Goal: Book appointment/travel/reservation

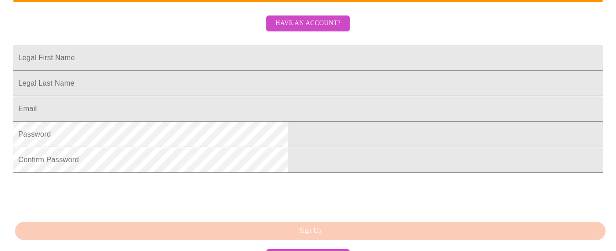
scroll to position [228, 0]
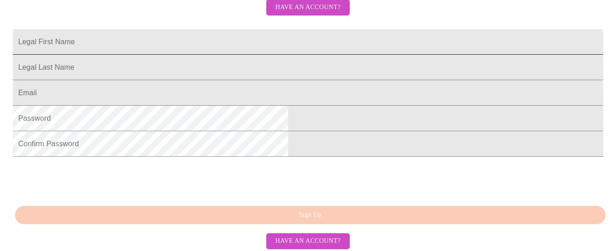
click at [247, 48] on input "Legal First Name" at bounding box center [308, 42] width 590 height 26
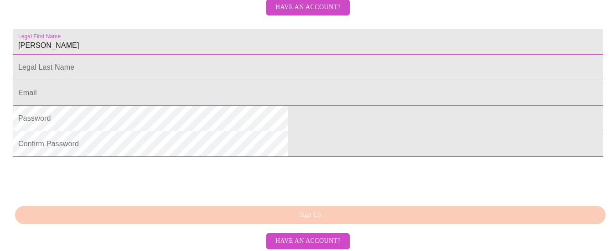
type input "[PERSON_NAME]"
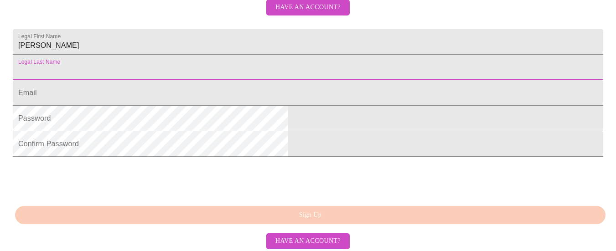
click at [264, 80] on input "Legal First Name" at bounding box center [308, 68] width 590 height 26
type input "Bessell"
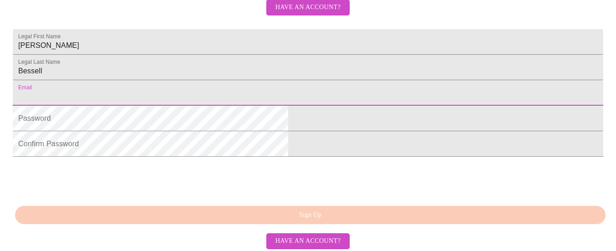
click at [261, 106] on input "Legal First Name" at bounding box center [308, 93] width 590 height 26
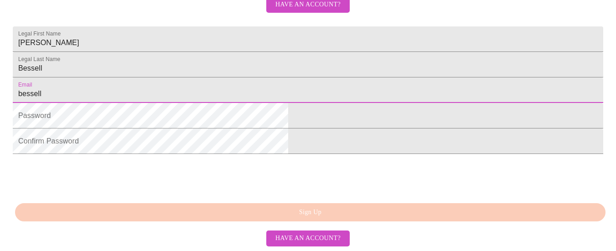
scroll to position [273, 0]
click at [200, 84] on input "bessell" at bounding box center [308, 90] width 590 height 26
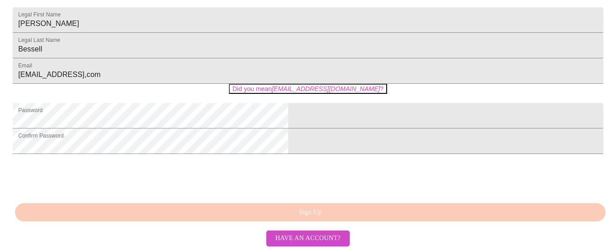
scroll to position [311, 0]
click at [306, 85] on em "[EMAIL_ADDRESS][DOMAIN_NAME]" at bounding box center [326, 88] width 108 height 7
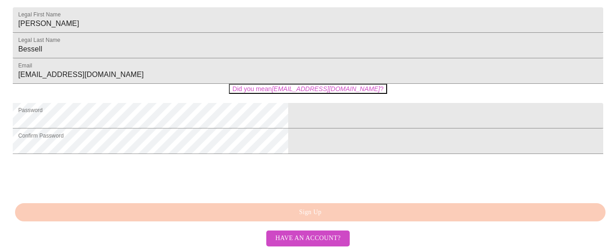
scroll to position [291, 0]
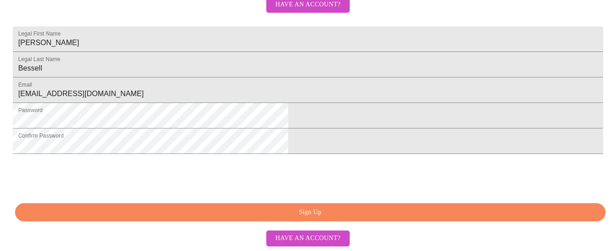
click at [267, 214] on span "Sign Up" at bounding box center [310, 212] width 569 height 11
click at [323, 210] on span "Sign Up" at bounding box center [310, 212] width 569 height 11
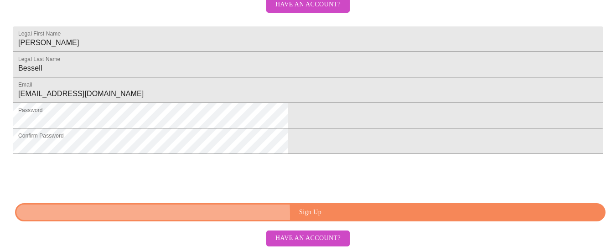
click at [196, 216] on span "Sign Up" at bounding box center [310, 212] width 569 height 11
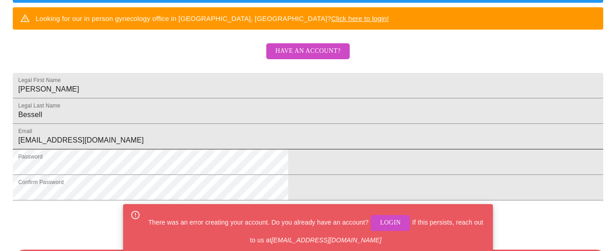
scroll to position [200, 0]
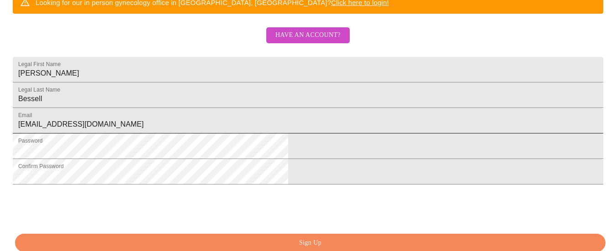
click at [266, 133] on input "[EMAIL_ADDRESS][DOMAIN_NAME]" at bounding box center [308, 121] width 590 height 26
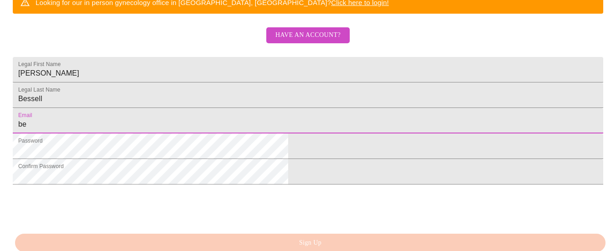
type input "b"
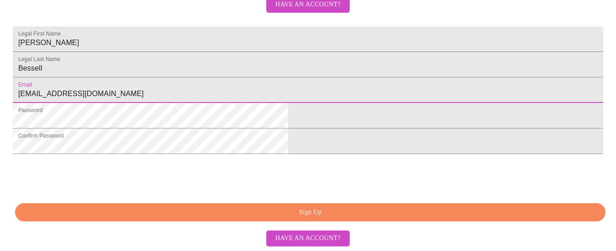
scroll to position [291, 0]
type input "[EMAIL_ADDRESS][DOMAIN_NAME]"
click at [266, 212] on span "Sign Up" at bounding box center [310, 212] width 569 height 11
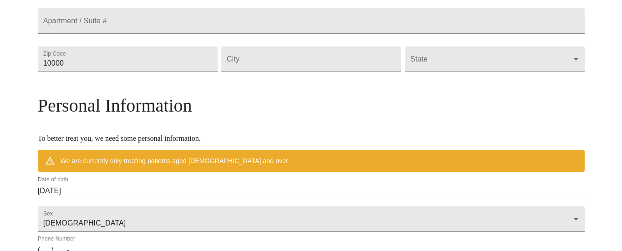
scroll to position [256, 0]
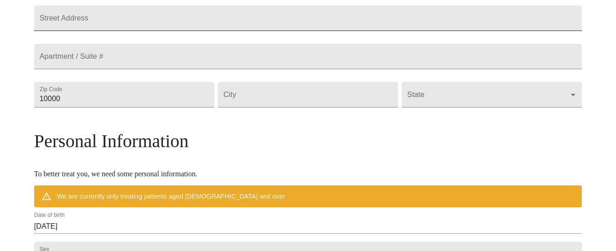
click at [370, 18] on input "Street Address" at bounding box center [308, 18] width 548 height 26
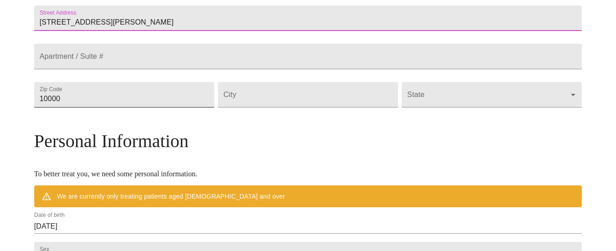
type input "[STREET_ADDRESS][PERSON_NAME]"
click at [183, 108] on input "10000" at bounding box center [124, 95] width 180 height 26
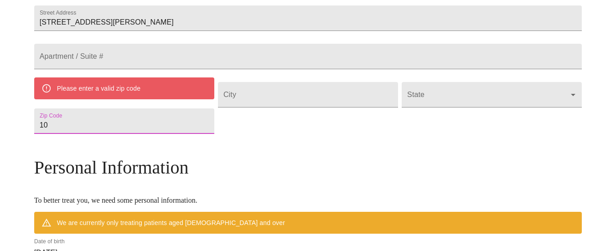
type input "1"
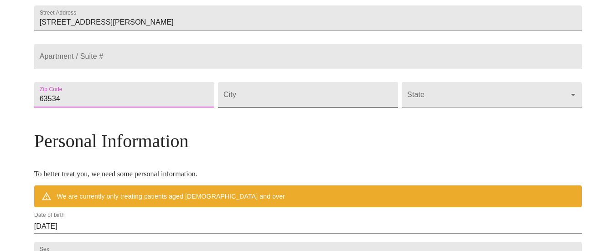
type input "63534"
click at [269, 108] on input "Street Address" at bounding box center [308, 95] width 180 height 26
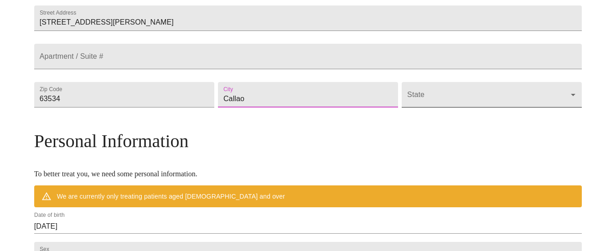
type input "Callao"
click at [406, 118] on body "MyMenopauseRx Welcome to MyMenopauseRx Since it's your first time here, you'll …" at bounding box center [308, 107] width 608 height 719
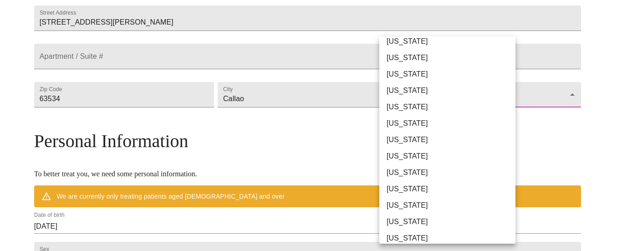
scroll to position [319, 0]
click at [408, 120] on li "[US_STATE]" at bounding box center [451, 123] width 143 height 16
type input "[US_STATE]"
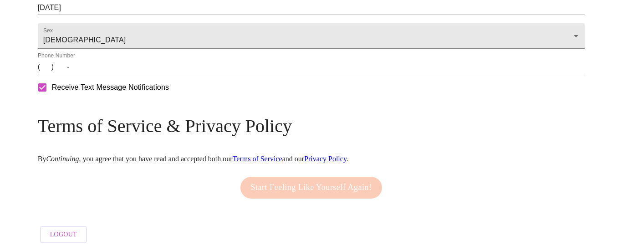
scroll to position [457, 0]
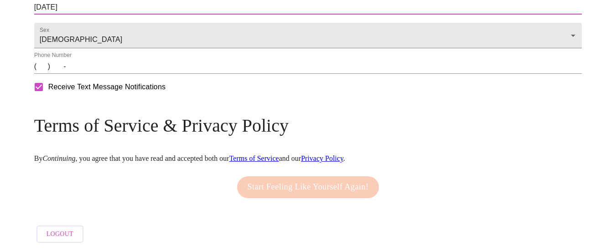
click at [298, 15] on input "[DATE]" at bounding box center [308, 7] width 548 height 15
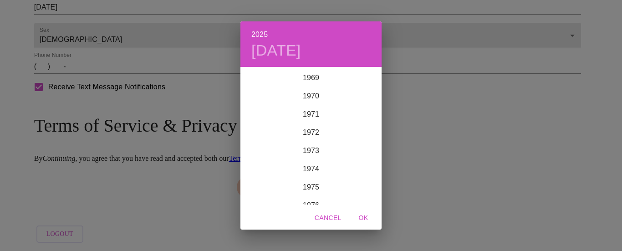
scroll to position [1285, 0]
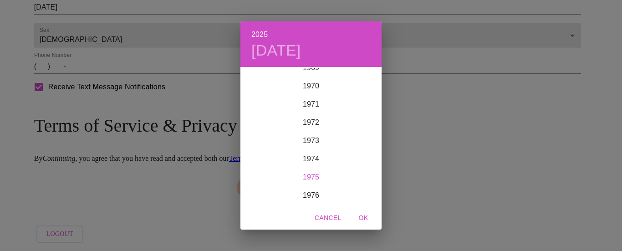
click at [302, 179] on div "1975" at bounding box center [311, 177] width 141 height 18
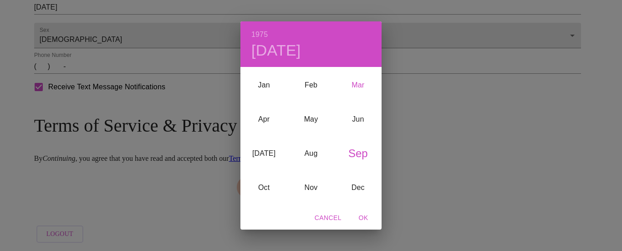
click at [360, 85] on div "Mar" at bounding box center [358, 85] width 47 height 34
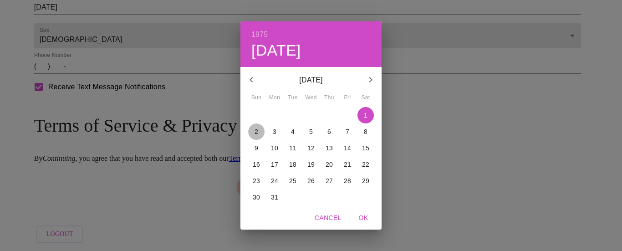
click at [260, 129] on span "2" at bounding box center [256, 131] width 16 height 9
click at [364, 216] on span "OK" at bounding box center [364, 217] width 22 height 11
type input "[DATE]"
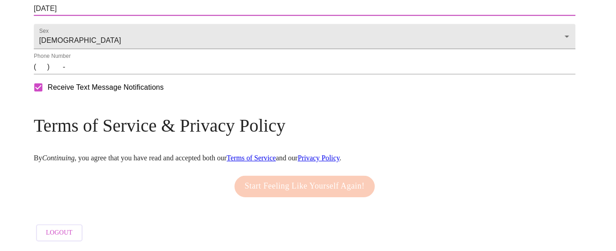
scroll to position [444, 0]
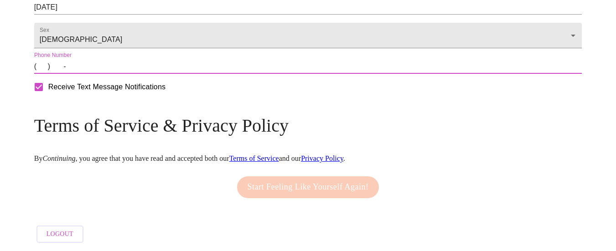
click at [113, 74] on input "(   )    -" at bounding box center [308, 66] width 548 height 15
type input "[PHONE_NUMBER]"
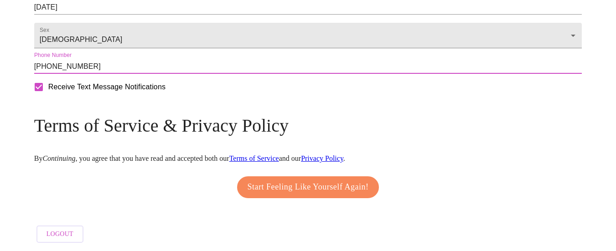
click at [248, 188] on span "Start Feeling Like Yourself Again!" at bounding box center [307, 187] width 121 height 15
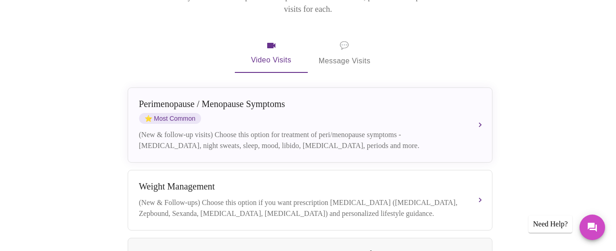
scroll to position [182, 0]
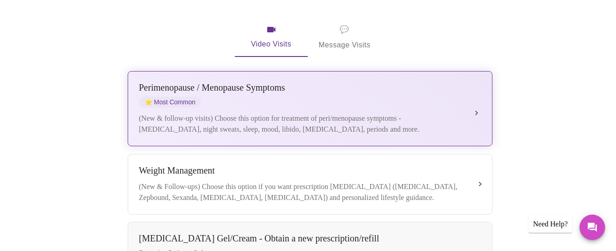
click at [304, 113] on div "(New & follow-up visits) Choose this option for treatment of peri/menopause sym…" at bounding box center [300, 124] width 323 height 22
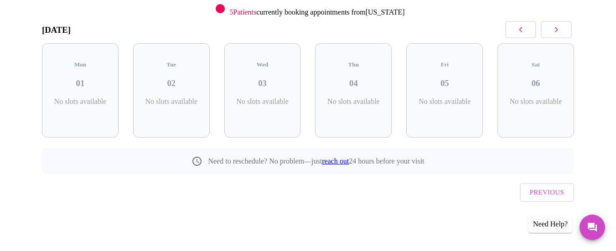
scroll to position [107, 0]
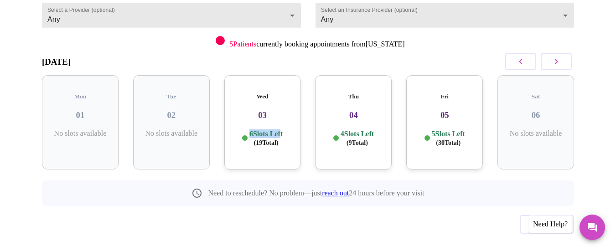
click at [278, 99] on div "Wed 03 6 Slots Left ( 19 Total)" at bounding box center [262, 122] width 77 height 94
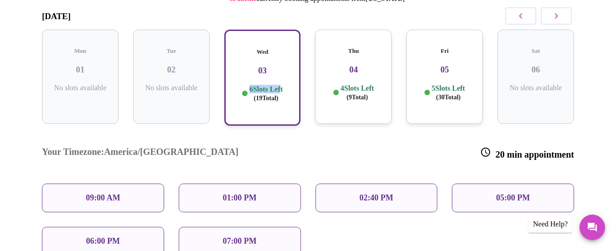
scroll to position [198, 0]
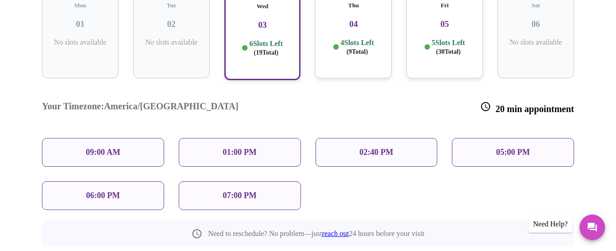
click at [284, 138] on div "01:00 PM" at bounding box center [240, 152] width 122 height 29
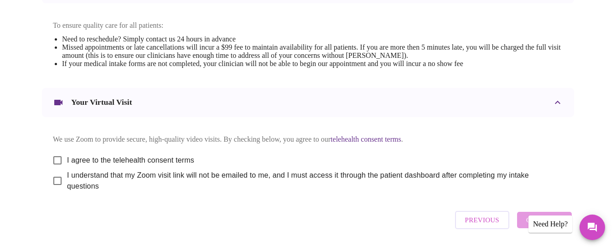
scroll to position [410, 0]
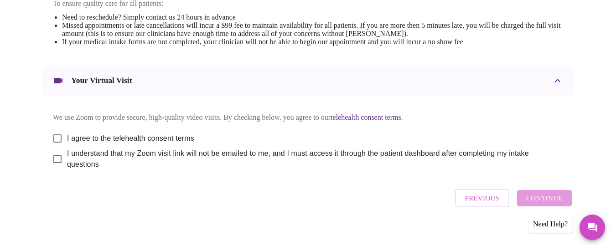
click at [54, 131] on input "I agree to the telehealth consent terms" at bounding box center [57, 138] width 19 height 19
checkbox input "true"
click at [51, 155] on input "I understand that my Zoom visit link will not be emailed to me, and I must acce…" at bounding box center [57, 158] width 19 height 19
checkbox input "true"
click at [568, 194] on button "Continue" at bounding box center [544, 198] width 55 height 16
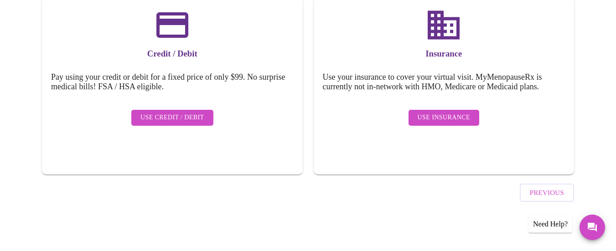
scroll to position [137, 0]
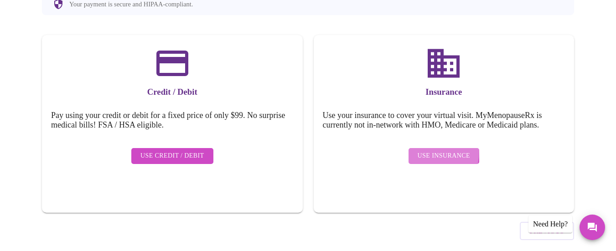
click at [421, 150] on span "Use Insurance" at bounding box center [443, 155] width 52 height 11
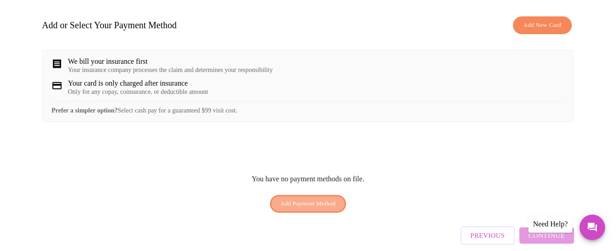
click at [315, 199] on span "Add Payment Method" at bounding box center [308, 204] width 56 height 10
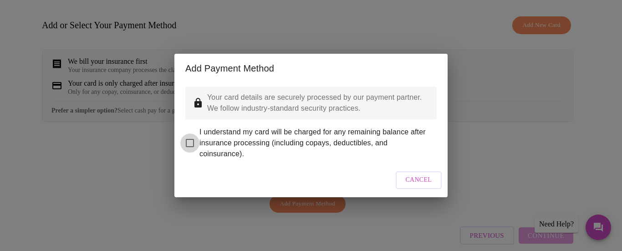
click at [189, 135] on input "I understand my card will be charged for any remaining balance after insurance …" at bounding box center [189, 142] width 19 height 19
checkbox input "true"
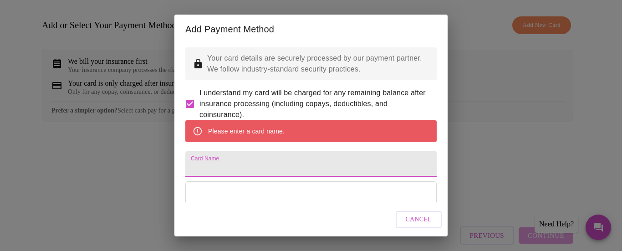
click at [419, 173] on input "Card Name" at bounding box center [310, 164] width 251 height 26
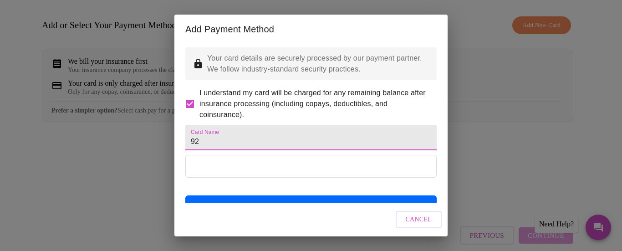
type input "9"
type input "4"
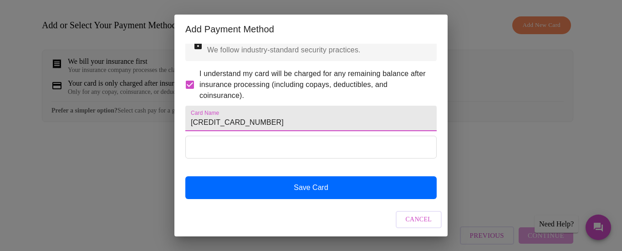
drag, startPoint x: 193, startPoint y: 113, endPoint x: 260, endPoint y: 121, distance: 68.0
click at [260, 121] on form "Card Name [CREDIT_CARD_NUMBER]" at bounding box center [310, 118] width 251 height 35
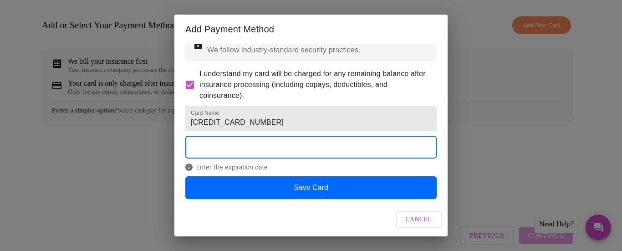
click at [273, 107] on input "[CREDIT_CARD_NUMBER]" at bounding box center [310, 119] width 251 height 26
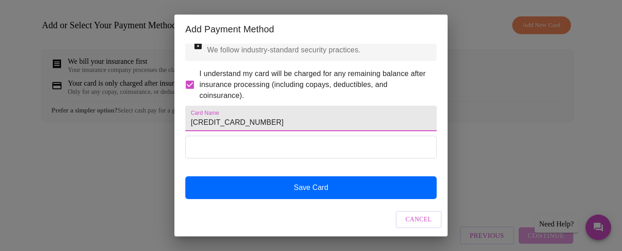
click at [267, 113] on input "[CREDIT_CARD_NUMBER]" at bounding box center [310, 119] width 251 height 26
type input "4"
type input "[PERSON_NAME]"
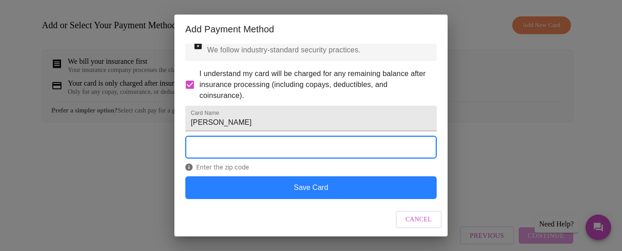
click at [347, 192] on button "Save Card" at bounding box center [310, 187] width 251 height 23
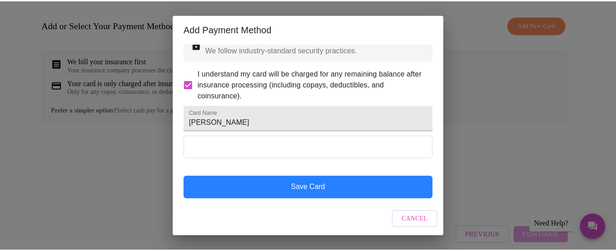
scroll to position [7, 0]
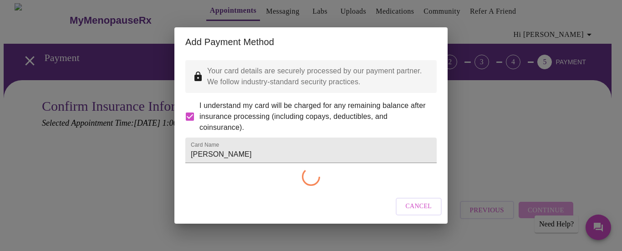
checkbox input "false"
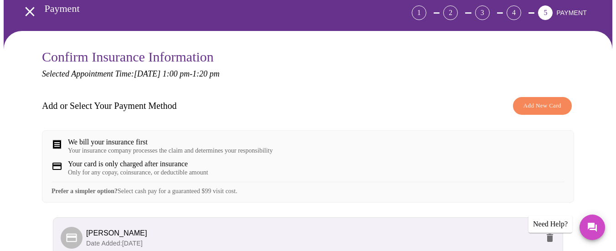
scroll to position [52, 0]
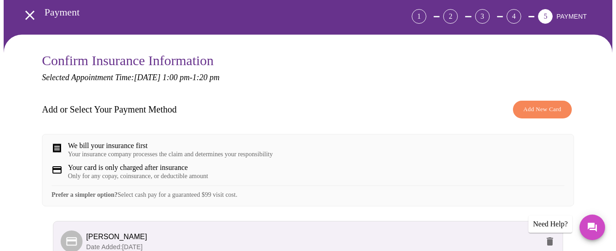
click at [549, 104] on span "Add New Card" at bounding box center [542, 109] width 38 height 10
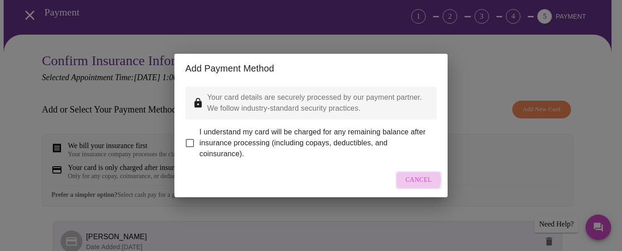
click at [411, 186] on span "Cancel" at bounding box center [419, 179] width 26 height 11
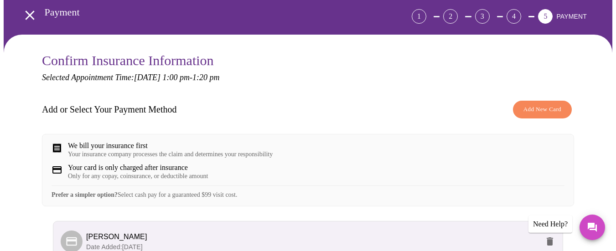
click at [128, 142] on div "We bill your insurance first" at bounding box center [170, 146] width 205 height 8
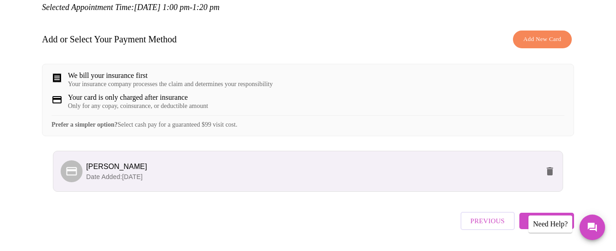
scroll to position [100, 0]
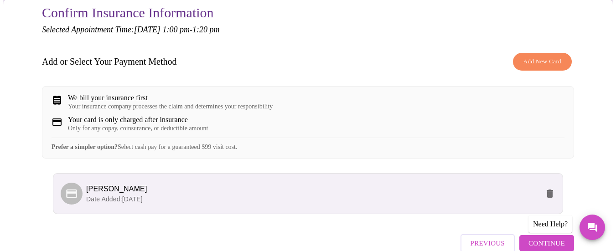
click at [133, 94] on div "We bill your insurance first" at bounding box center [170, 98] width 205 height 8
click at [53, 95] on icon at bounding box center [56, 100] width 11 height 11
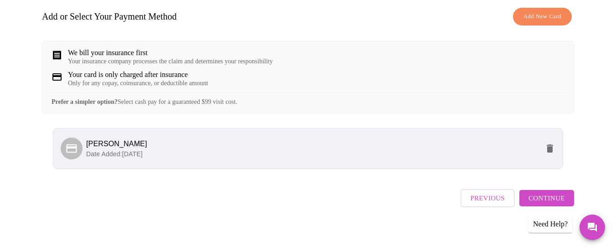
scroll to position [146, 0]
click at [539, 192] on span "Continue" at bounding box center [546, 198] width 36 height 12
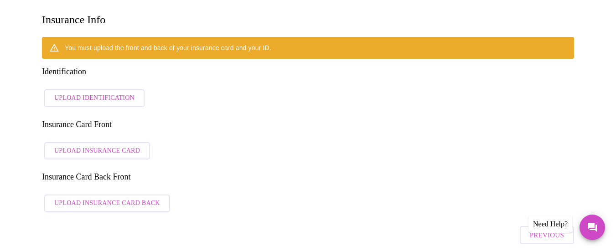
click at [124, 92] on span "Upload Identification" at bounding box center [94, 97] width 80 height 11
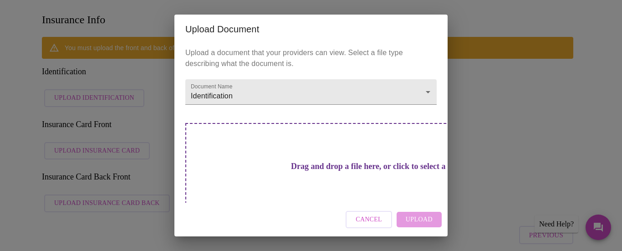
click at [422, 218] on div "Cancel Upload" at bounding box center [310, 220] width 273 height 34
click at [313, 162] on h3 "Drag and drop a file here, or click to select a file" at bounding box center [374, 167] width 251 height 10
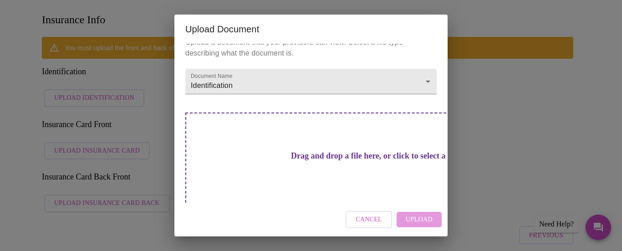
scroll to position [15, 0]
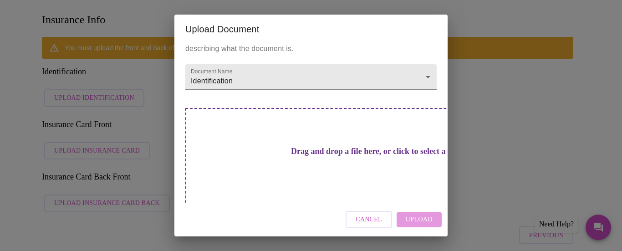
click at [512, 67] on div "Upload Document Upload a document that your providers can view. Select a file t…" at bounding box center [311, 125] width 622 height 251
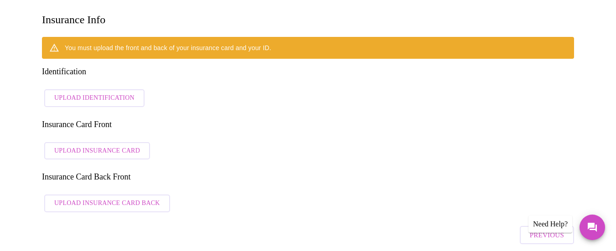
click at [90, 92] on span "Upload Identification" at bounding box center [94, 97] width 80 height 11
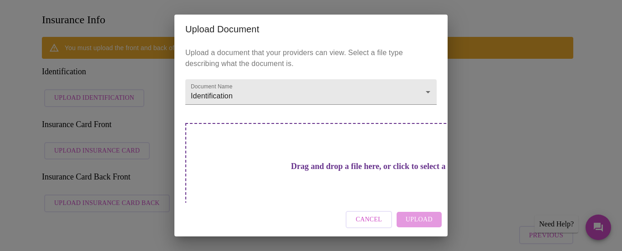
click at [257, 149] on div "Drag and drop a file here, or click to select a file" at bounding box center [374, 184] width 379 height 123
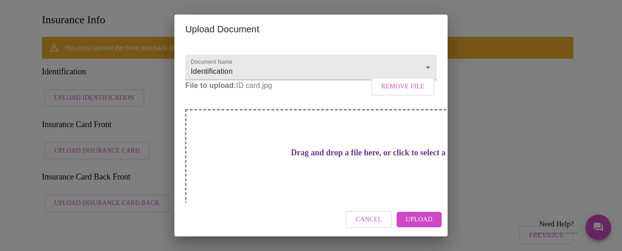
scroll to position [35, 0]
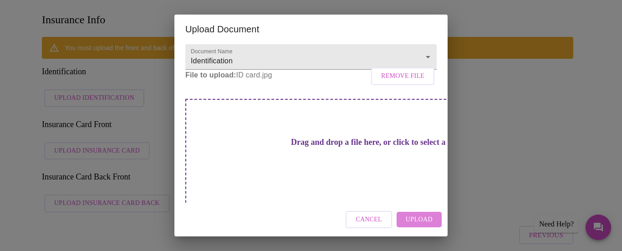
click at [421, 226] on button "Upload" at bounding box center [419, 220] width 45 height 16
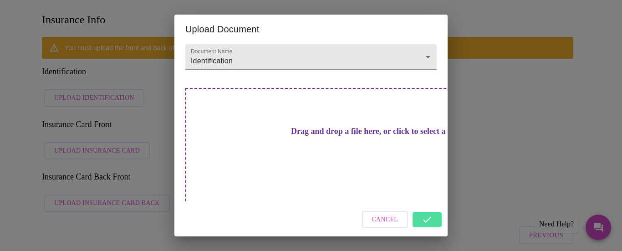
scroll to position [15, 0]
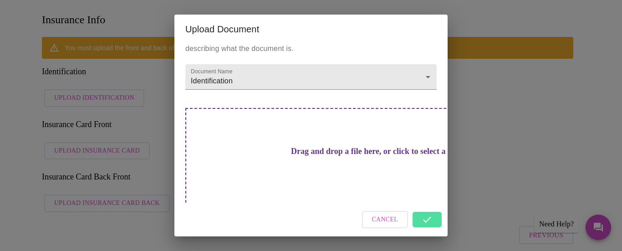
click at [419, 223] on div "Cancel" at bounding box center [310, 220] width 273 height 34
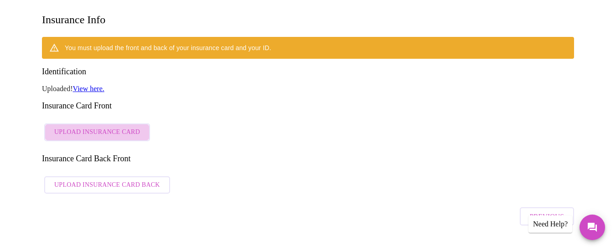
click at [108, 127] on span "Upload Insurance Card" at bounding box center [97, 132] width 86 height 11
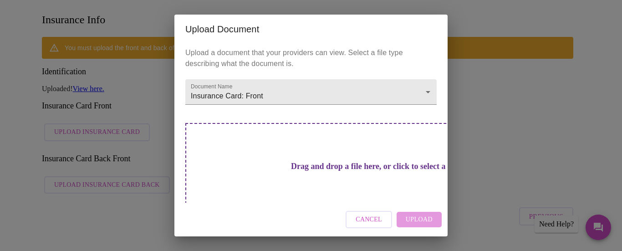
click at [514, 100] on div "Upload Document Upload a document that your providers can view. Select a file t…" at bounding box center [311, 125] width 622 height 251
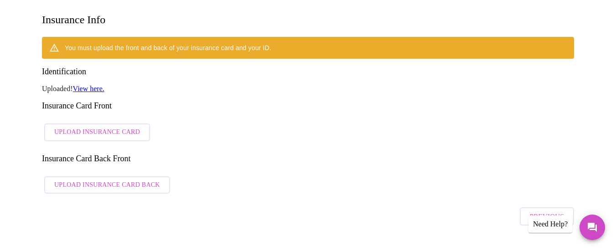
click at [96, 127] on span "Upload Insurance Card" at bounding box center [97, 132] width 86 height 11
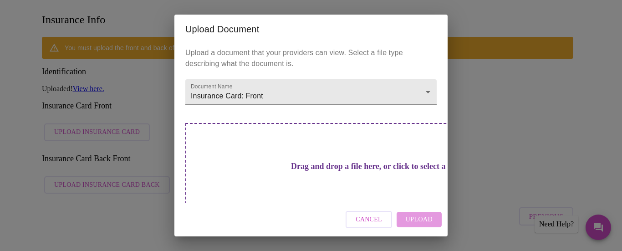
click at [312, 149] on div "Drag and drop a file here, or click to select a file" at bounding box center [374, 184] width 379 height 123
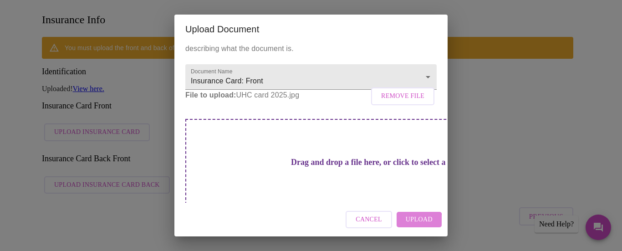
click at [405, 221] on button "Upload" at bounding box center [419, 220] width 45 height 16
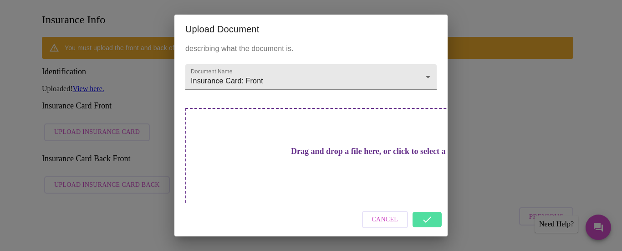
click at [436, 220] on div "Cancel" at bounding box center [310, 220] width 273 height 34
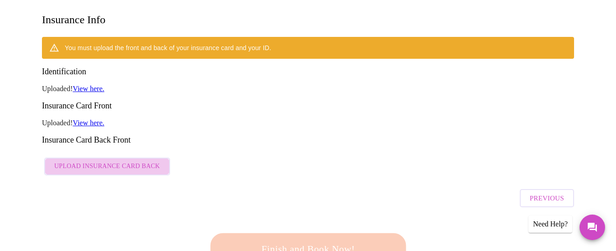
click at [120, 161] on span "Upload Insurance Card Back" at bounding box center [107, 166] width 106 height 11
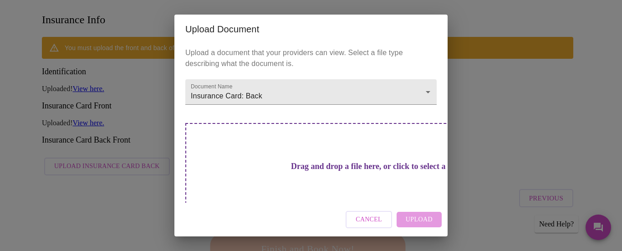
click at [322, 169] on h3 "Drag and drop a file here, or click to select a file" at bounding box center [374, 167] width 251 height 10
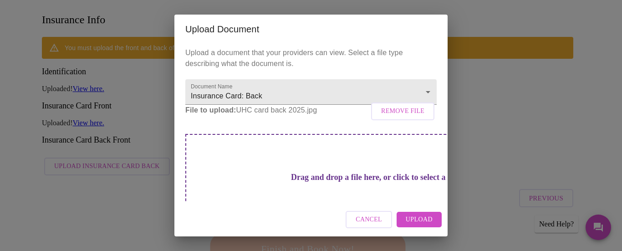
click at [426, 223] on span "Upload" at bounding box center [419, 219] width 27 height 11
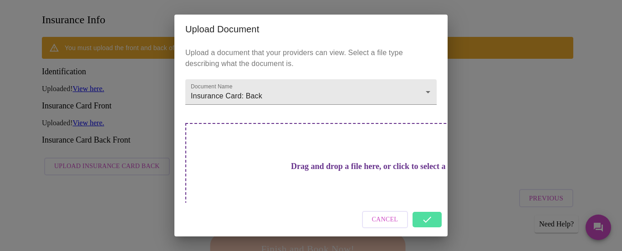
click at [425, 214] on div "Cancel" at bounding box center [310, 220] width 273 height 34
click at [425, 219] on div "Cancel" at bounding box center [310, 220] width 273 height 34
click at [429, 215] on div "Cancel" at bounding box center [310, 220] width 273 height 34
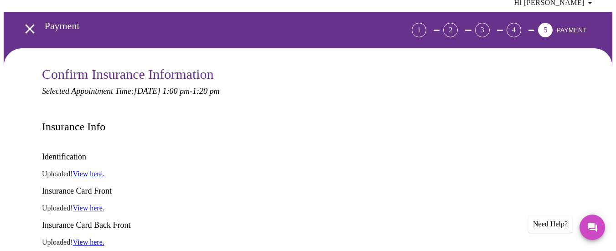
scroll to position [55, 0]
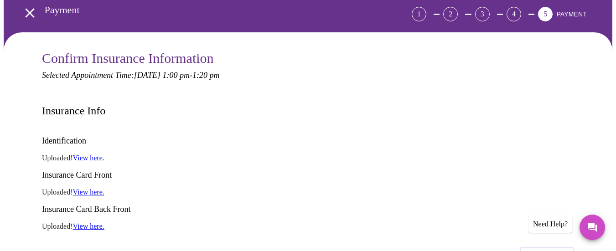
click at [92, 222] on link "View here." at bounding box center [88, 226] width 31 height 8
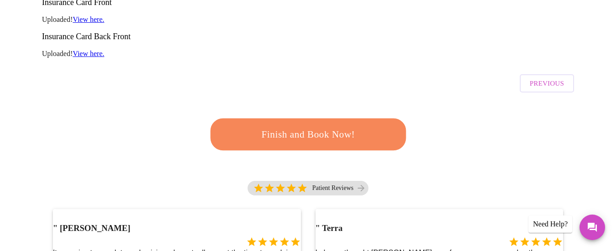
scroll to position [228, 0]
click at [331, 125] on span "Finish and Book Now!" at bounding box center [308, 134] width 177 height 18
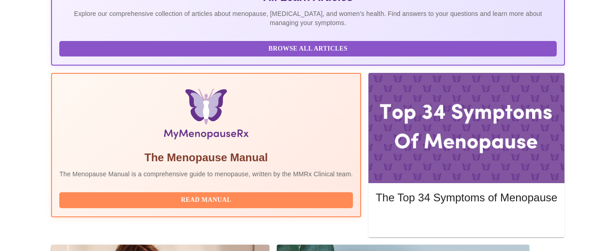
scroll to position [248, 0]
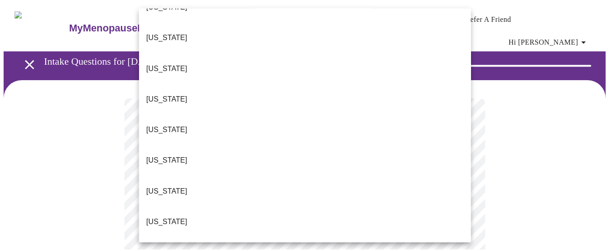
scroll to position [456, 0]
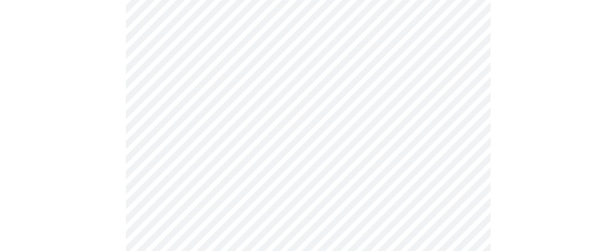
scroll to position [137, 0]
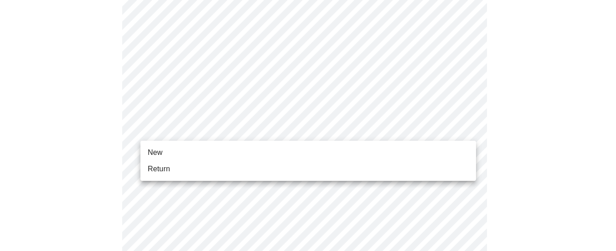
click at [189, 148] on li "New" at bounding box center [307, 152] width 335 height 16
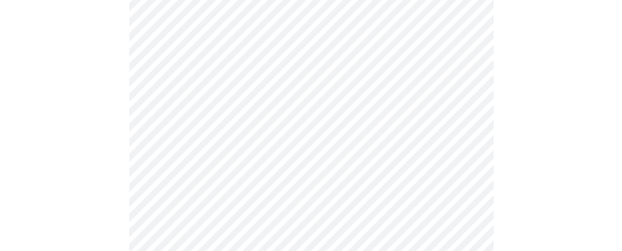
scroll to position [569, 0]
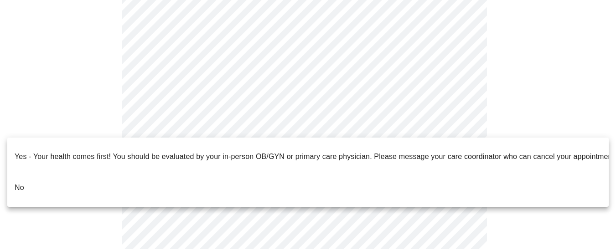
click at [23, 182] on p "No" at bounding box center [20, 187] width 10 height 11
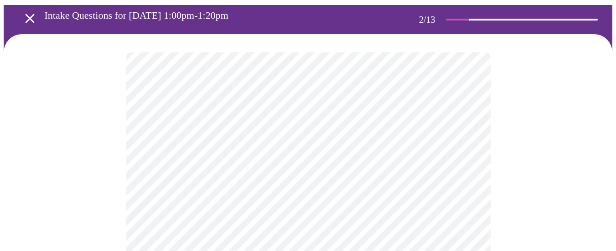
scroll to position [91, 0]
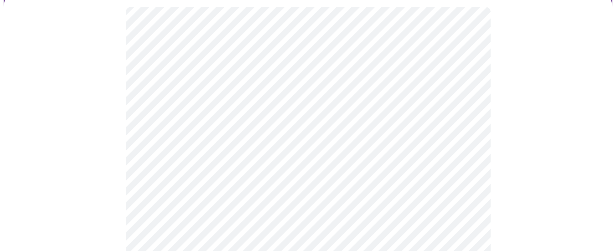
click at [449, 97] on body "MyMenopauseRx Appointments Messaging Labs Uploads Medications Community Refer a…" at bounding box center [308, 193] width 608 height 560
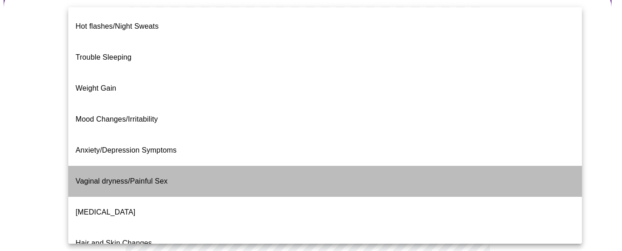
click at [374, 166] on li "Vaginal dryness/Painful Sex" at bounding box center [325, 181] width 514 height 31
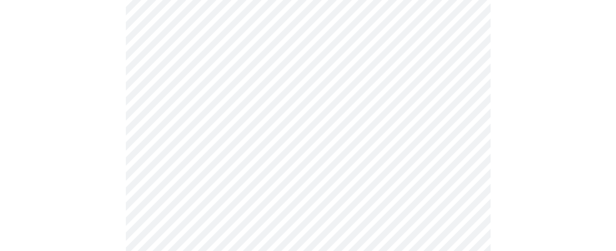
scroll to position [182, 0]
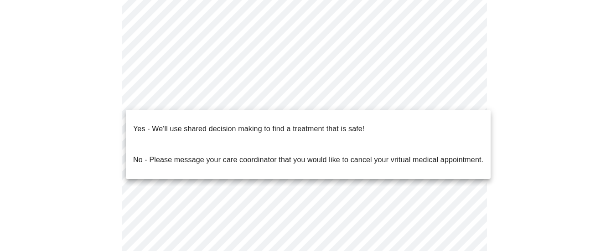
click at [366, 99] on body "MyMenopauseRx Appointments Messaging Labs Uploads Medications Community Refer a…" at bounding box center [308, 98] width 608 height 555
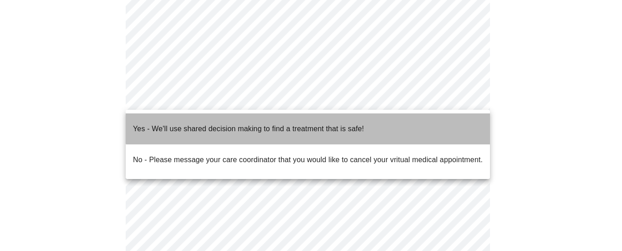
click at [351, 123] on p "Yes - We'll use shared decision making to find a treatment that is safe!" at bounding box center [248, 128] width 231 height 11
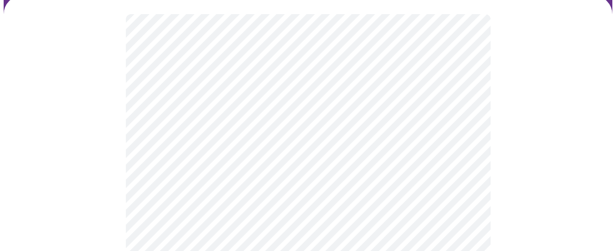
scroll to position [91, 0]
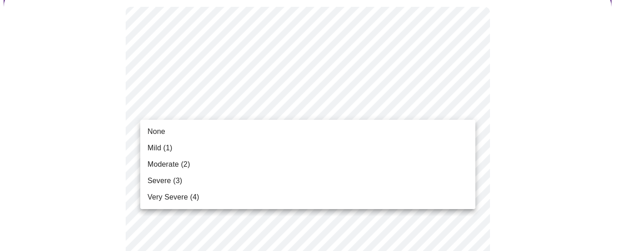
click at [206, 163] on li "Moderate (2)" at bounding box center [307, 164] width 335 height 16
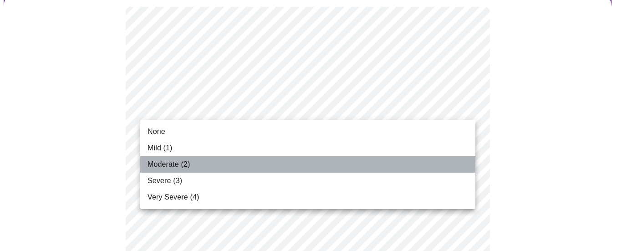
click at [202, 164] on li "Moderate (2)" at bounding box center [307, 164] width 335 height 16
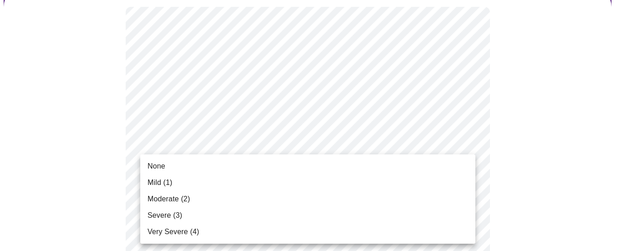
click at [213, 170] on li "None" at bounding box center [307, 166] width 335 height 16
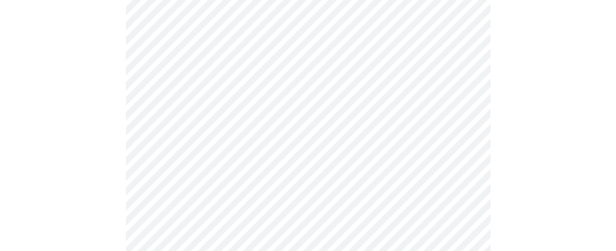
scroll to position [182, 0]
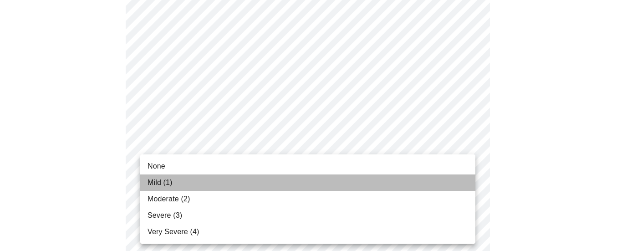
click at [208, 185] on li "Mild (1)" at bounding box center [307, 182] width 335 height 16
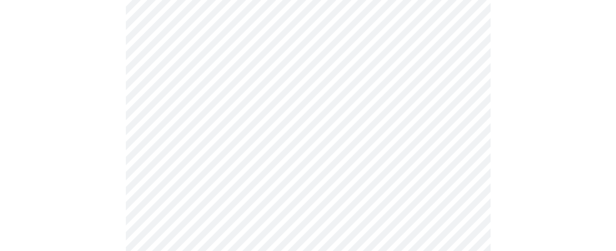
scroll to position [273, 0]
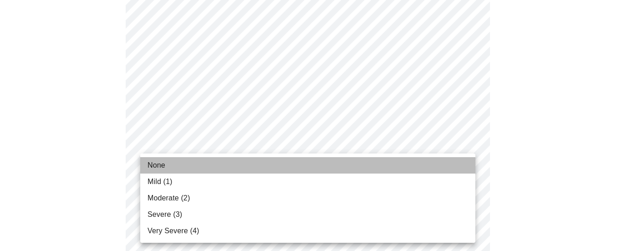
click at [188, 169] on li "None" at bounding box center [307, 165] width 335 height 16
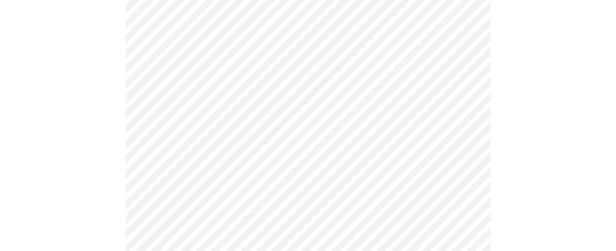
scroll to position [319, 0]
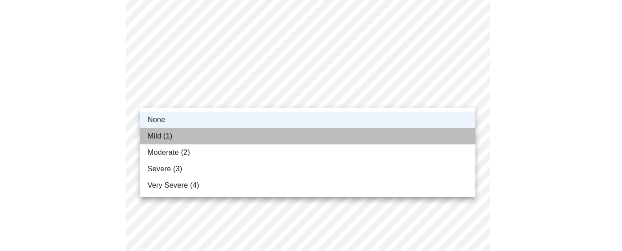
click at [223, 133] on li "Mild (1)" at bounding box center [307, 136] width 335 height 16
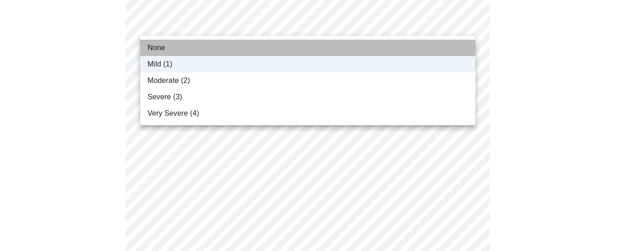
click at [259, 47] on li "None" at bounding box center [307, 48] width 335 height 16
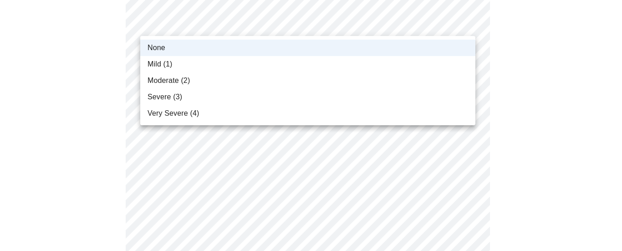
click at [254, 59] on li "Mild (1)" at bounding box center [307, 64] width 335 height 16
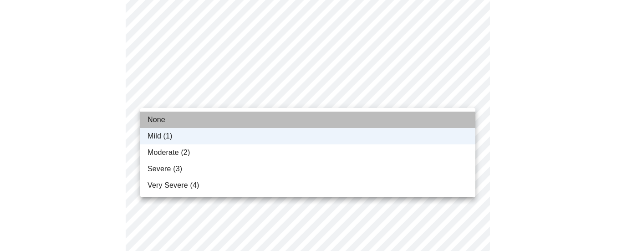
click at [228, 115] on li "None" at bounding box center [307, 120] width 335 height 16
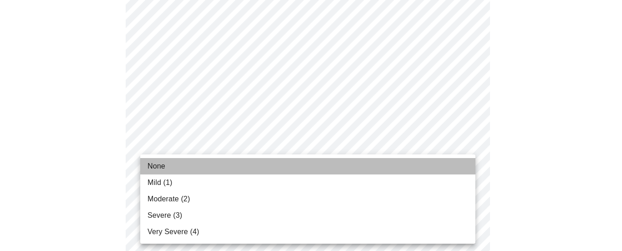
click at [195, 163] on li "None" at bounding box center [307, 166] width 335 height 16
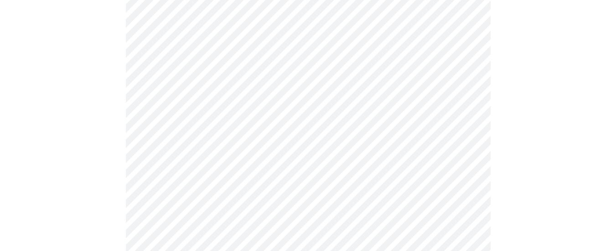
scroll to position [410, 0]
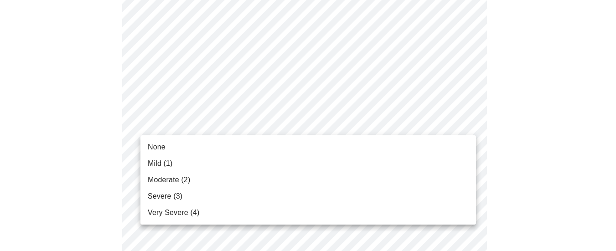
click at [230, 118] on body "MyMenopauseRx Appointments Messaging Labs Uploads Medications Community Refer a…" at bounding box center [308, 174] width 608 height 1161
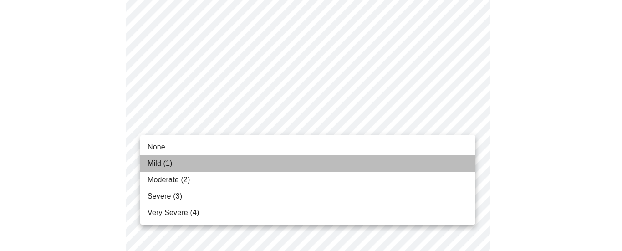
click at [184, 157] on li "Mild (1)" at bounding box center [307, 163] width 335 height 16
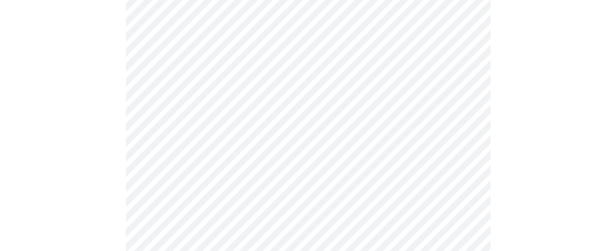
scroll to position [501, 0]
click at [249, 37] on body "MyMenopauseRx Appointments Messaging Labs Uploads Medications Community Refer a…" at bounding box center [308, 76] width 608 height 1148
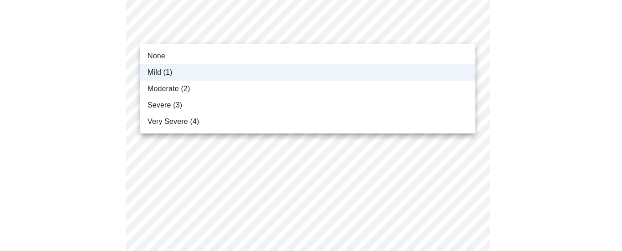
click at [249, 37] on div at bounding box center [311, 125] width 622 height 251
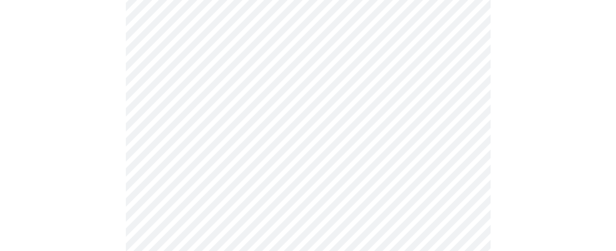
click at [223, 102] on body "MyMenopauseRx Appointments Messaging Labs Uploads Medications Community Refer a…" at bounding box center [308, 76] width 608 height 1148
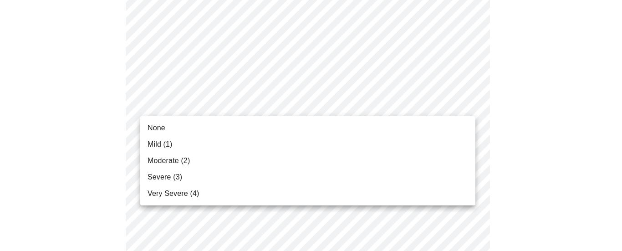
click at [187, 125] on li "None" at bounding box center [307, 128] width 335 height 16
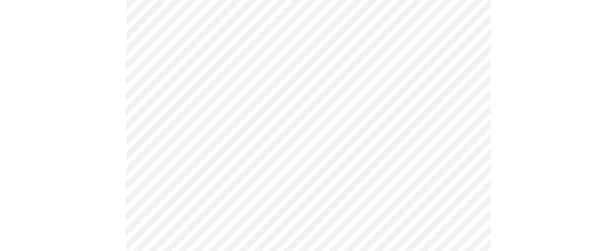
scroll to position [456, 0]
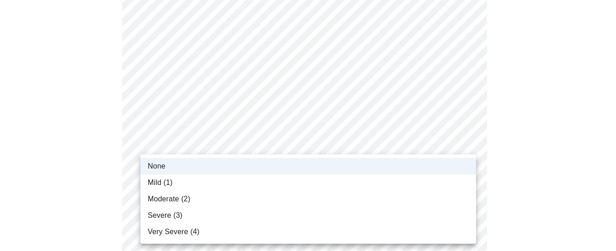
click at [223, 145] on body "MyMenopauseRx Appointments Messaging Labs Uploads Medications Community Refer a…" at bounding box center [308, 115] width 608 height 1135
click at [185, 179] on li "Mild (1)" at bounding box center [307, 182] width 335 height 16
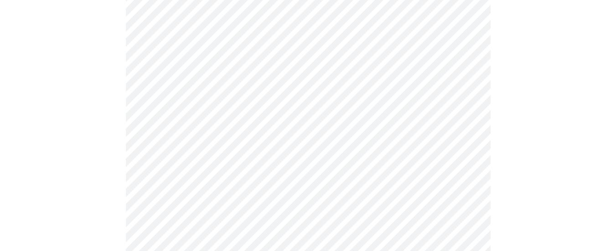
scroll to position [319, 0]
click at [243, 102] on body "MyMenopauseRx Appointments Messaging Labs Uploads Medications Community Refer a…" at bounding box center [308, 252] width 608 height 1135
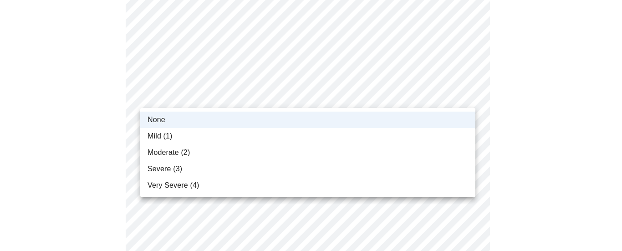
click at [128, 65] on div at bounding box center [311, 125] width 622 height 251
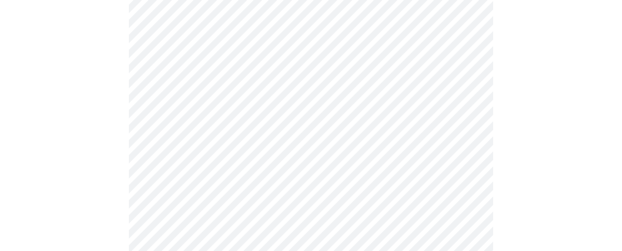
click at [172, 156] on body "MyMenopauseRx Appointments Messaging Labs Uploads Medications Community Refer a…" at bounding box center [311, 252] width 615 height 1135
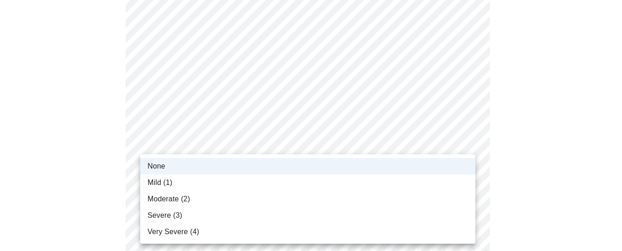
click at [164, 181] on span "Mild (1)" at bounding box center [160, 182] width 25 height 11
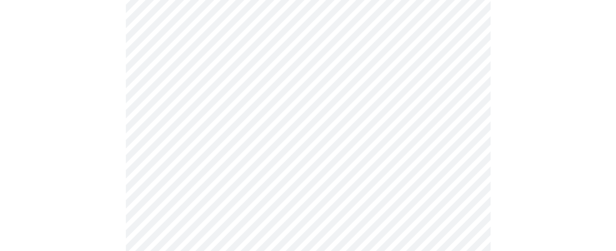
click at [181, 157] on body "MyMenopauseRx Appointments Messaging Labs Uploads Medications Community Refer a…" at bounding box center [308, 252] width 608 height 1135
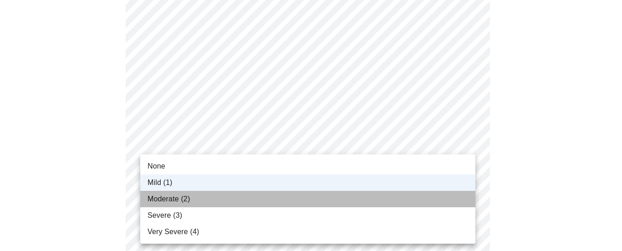
click at [164, 194] on span "Moderate (2)" at bounding box center [169, 199] width 42 height 11
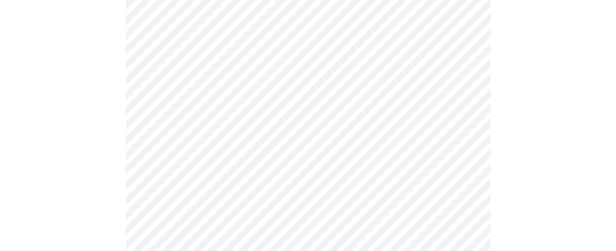
scroll to position [501, 0]
click at [209, 172] on body "MyMenopauseRx Appointments Messaging Labs Uploads Medications Community Refer a…" at bounding box center [308, 69] width 608 height 1135
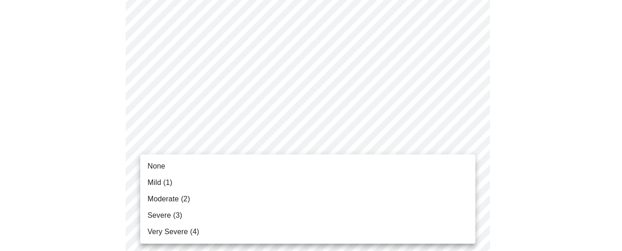
click at [163, 182] on span "Mild (1)" at bounding box center [160, 182] width 25 height 11
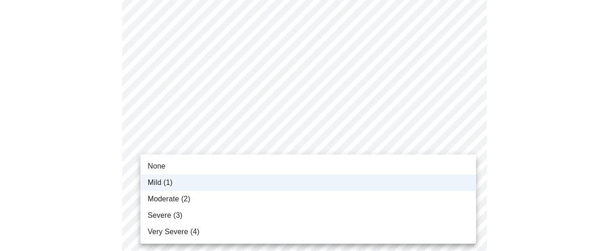
click at [185, 173] on body "MyMenopauseRx Appointments Messaging Labs Uploads Medications Community Refer a…" at bounding box center [308, 63] width 608 height 1123
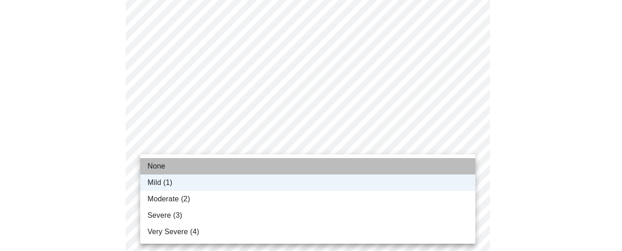
click at [161, 164] on span "None" at bounding box center [157, 166] width 18 height 11
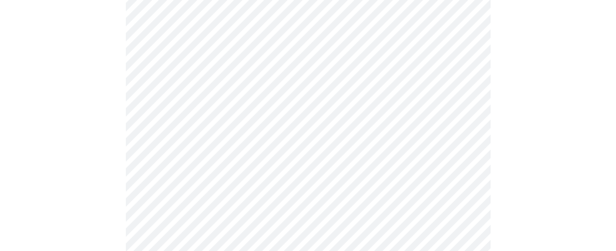
scroll to position [592, 0]
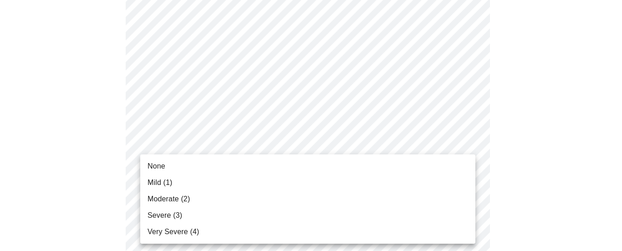
click at [163, 163] on span "None" at bounding box center [157, 166] width 18 height 11
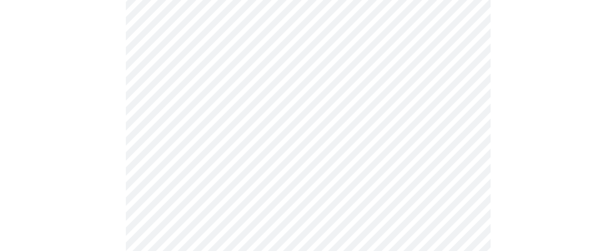
scroll to position [683, 0]
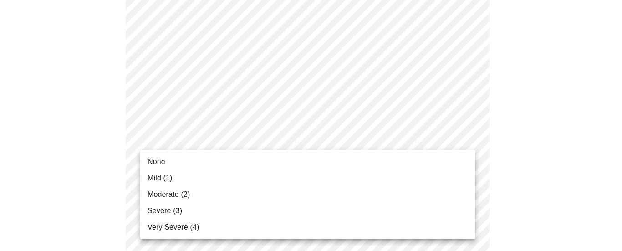
click at [168, 175] on span "Mild (1)" at bounding box center [160, 178] width 25 height 11
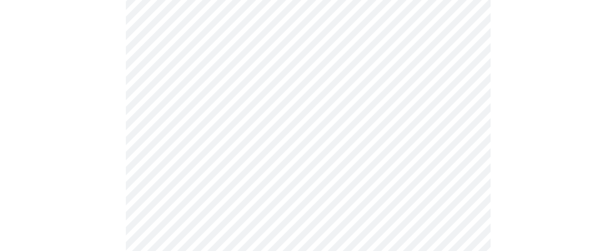
scroll to position [729, 0]
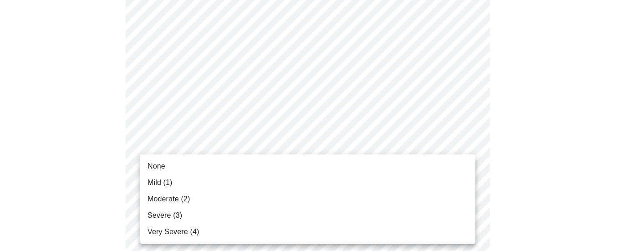
click at [176, 166] on li "None" at bounding box center [307, 166] width 335 height 16
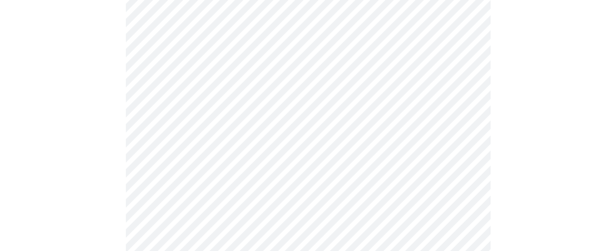
scroll to position [273, 0]
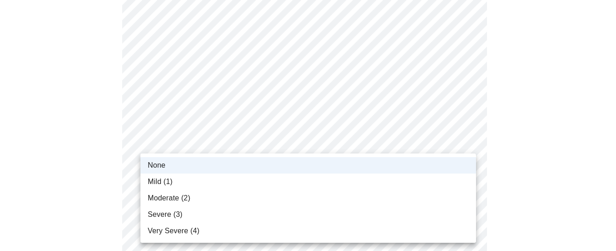
click at [155, 182] on span "Mild (1)" at bounding box center [160, 181] width 25 height 11
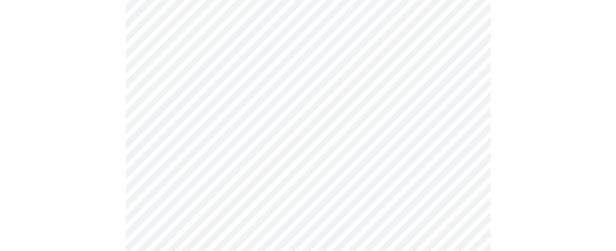
scroll to position [319, 0]
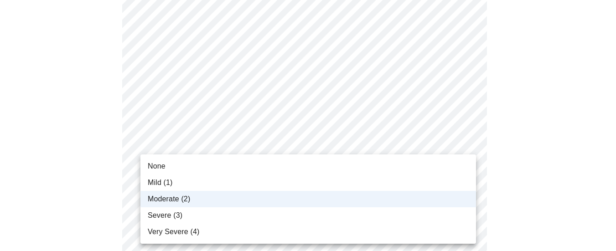
click at [462, 154] on body "MyMenopauseRx Appointments Messaging Labs Uploads Medications Community Refer a…" at bounding box center [308, 227] width 608 height 1085
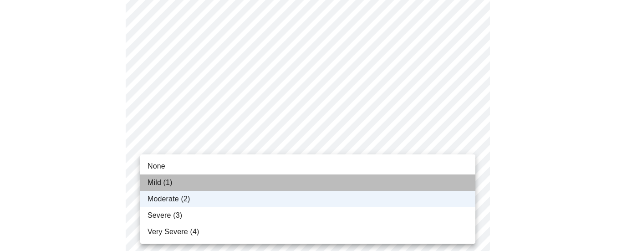
click at [184, 184] on li "Mild (1)" at bounding box center [307, 182] width 335 height 16
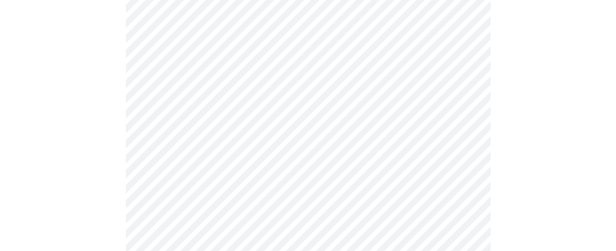
scroll to position [364, 0]
click at [217, 190] on body "MyMenopauseRx Appointments Messaging Labs Uploads Medications Community Refer a…" at bounding box center [308, 95] width 608 height 912
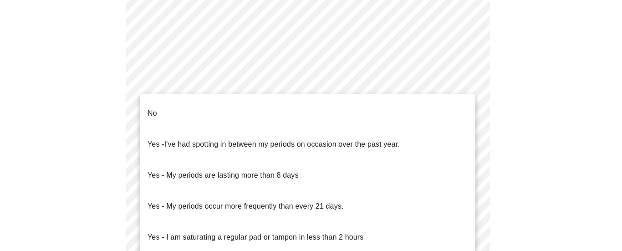
click at [172, 110] on li "No" at bounding box center [307, 113] width 335 height 31
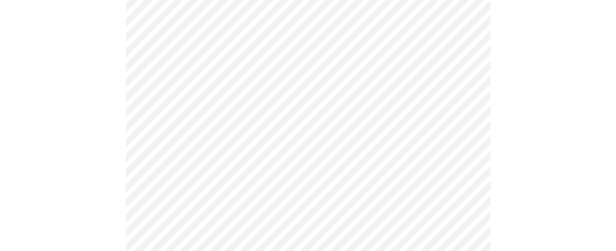
scroll to position [456, 0]
click at [227, 163] on body "MyMenopauseRx Appointments Messaging Labs Uploads Medications Community Refer a…" at bounding box center [311, 1] width 615 height 907
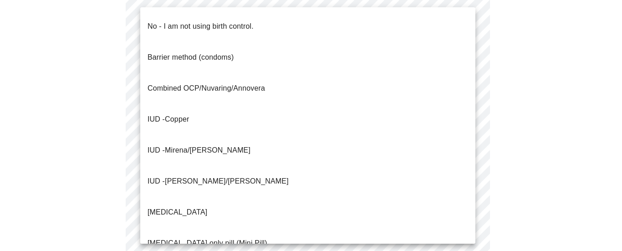
click at [226, 23] on p "No - I am not using birth control." at bounding box center [201, 26] width 106 height 11
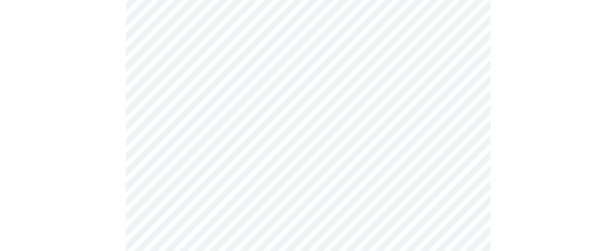
scroll to position [547, 0]
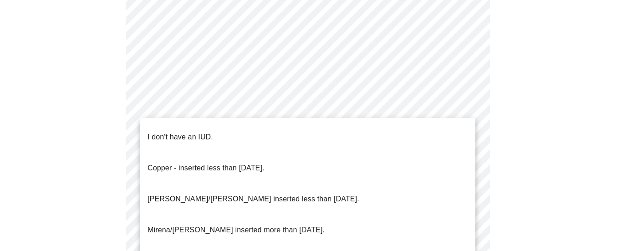
click at [244, 137] on li "I don't have an IUD." at bounding box center [307, 137] width 335 height 31
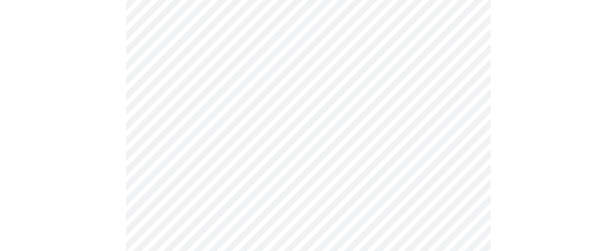
scroll to position [592, 0]
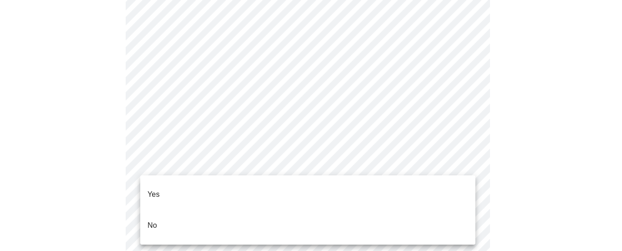
click at [179, 187] on li "Yes" at bounding box center [307, 194] width 335 height 31
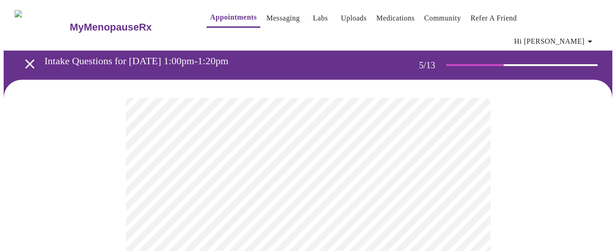
scroll to position [46, 0]
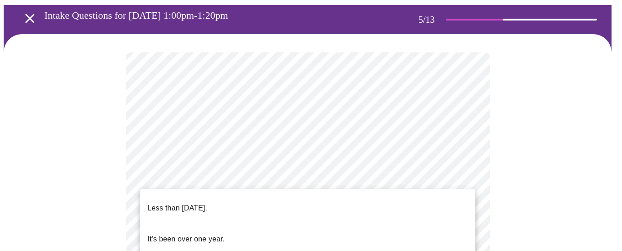
click at [247, 203] on li "Less than [DATE]." at bounding box center [307, 208] width 335 height 31
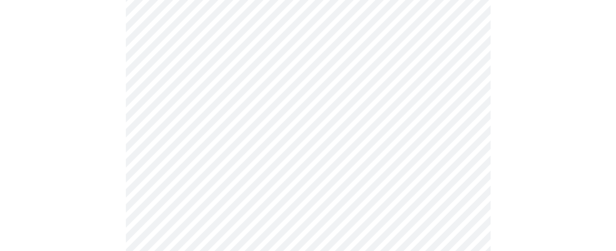
scroll to position [137, 0]
click at [328, 174] on body "MyMenopauseRx Appointments Messaging Labs Uploads Medications Community Refer a…" at bounding box center [308, 239] width 608 height 745
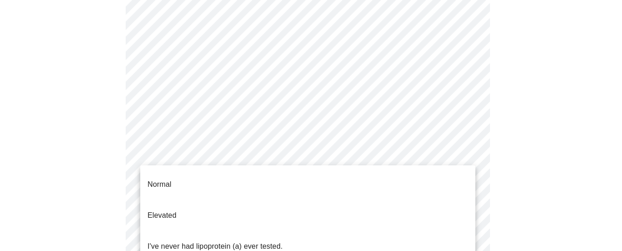
click at [327, 174] on li "Normal" at bounding box center [307, 184] width 335 height 31
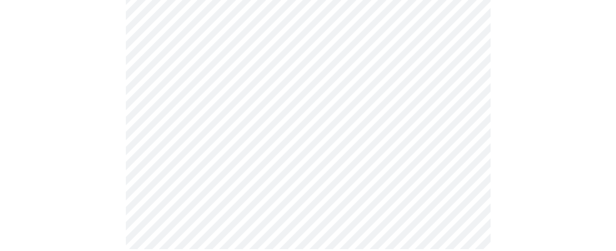
scroll to position [0, 0]
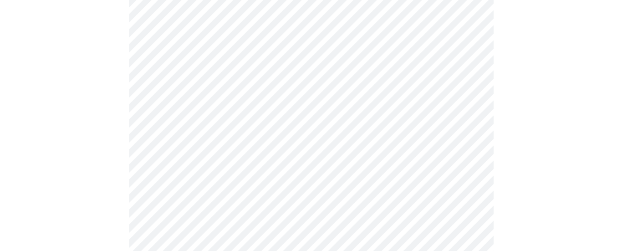
scroll to position [182, 0]
click at [211, 81] on body "MyMenopauseRx Appointments Messaging Labs Uploads Medications Community Refer a…" at bounding box center [308, 70] width 608 height 499
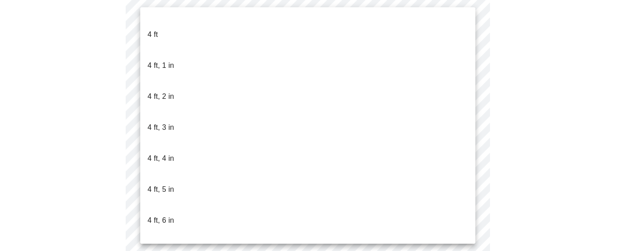
scroll to position [364, 0]
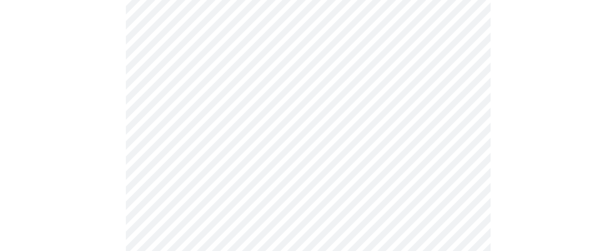
click at [233, 88] on body "MyMenopauseRx Appointments Messaging Labs Uploads Medications Community Refer a…" at bounding box center [308, 68] width 608 height 494
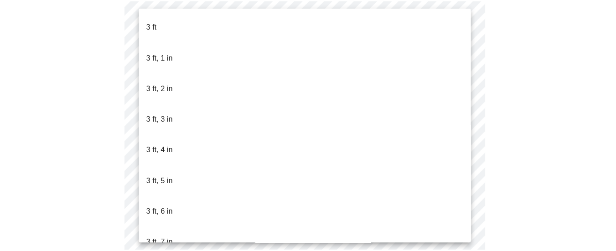
scroll to position [419, 0]
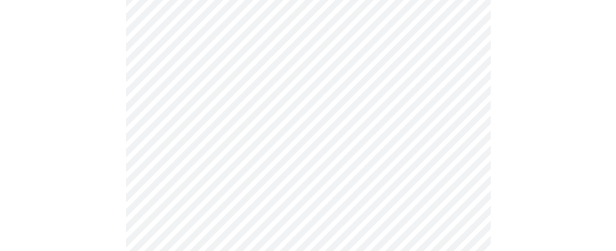
scroll to position [2460, 0]
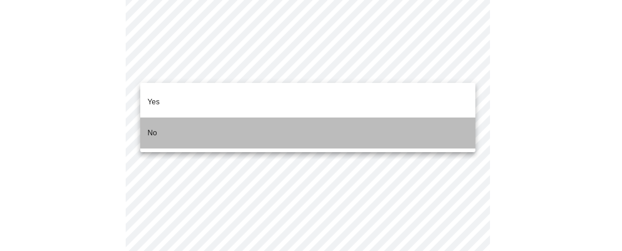
click at [152, 128] on p "No" at bounding box center [153, 133] width 10 height 11
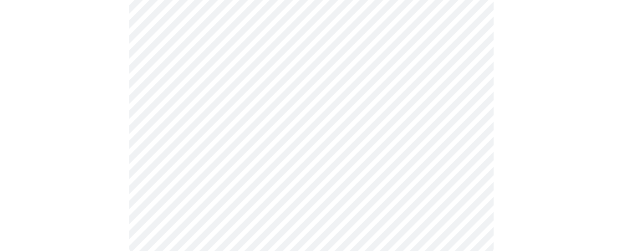
scroll to position [639, 0]
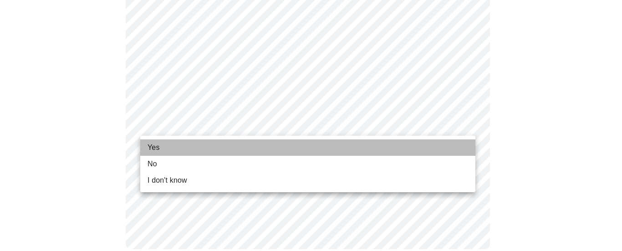
click at [160, 144] on li "Yes" at bounding box center [307, 147] width 335 height 16
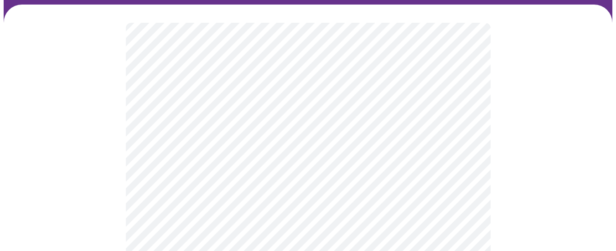
scroll to position [91, 0]
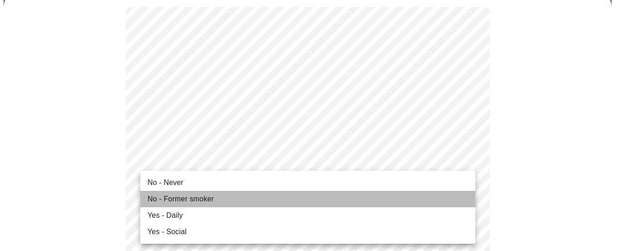
click at [184, 197] on span "No - Former smoker" at bounding box center [181, 199] width 67 height 11
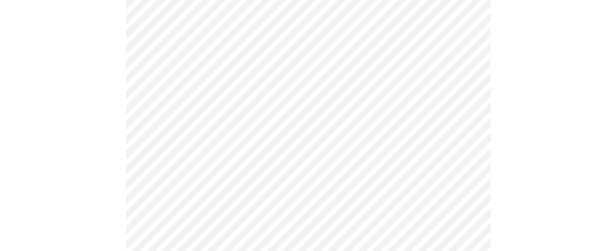
scroll to position [729, 0]
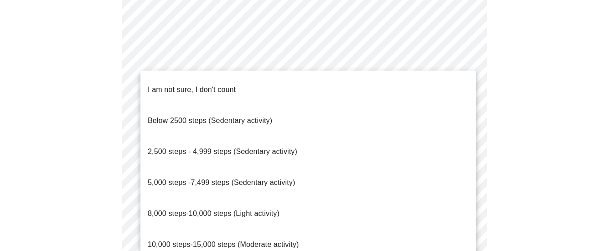
click at [239, 148] on span "2,500 steps - 4,999 steps (Sedentary activity)" at bounding box center [222, 152] width 149 height 8
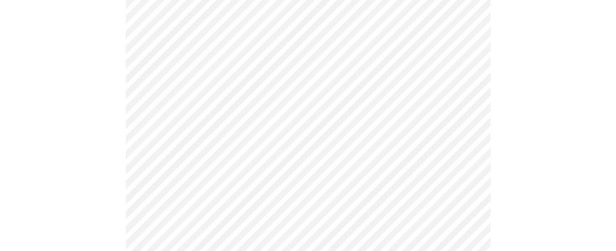
scroll to position [820, 0]
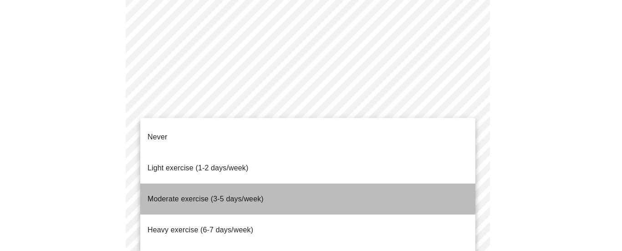
click at [224, 194] on p "Moderate exercise (3-5 days/week)" at bounding box center [206, 199] width 116 height 11
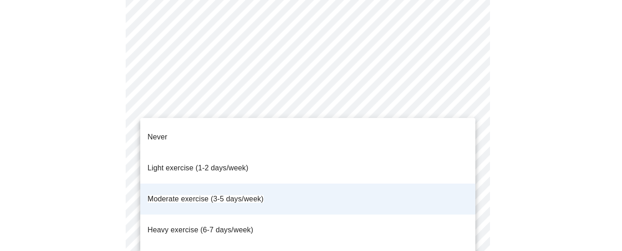
click at [226, 164] on span "Light exercise (1-2 days/week)" at bounding box center [198, 168] width 101 height 8
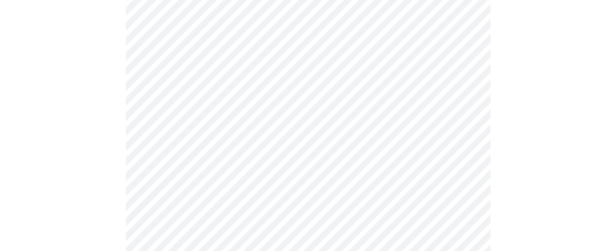
scroll to position [911, 0]
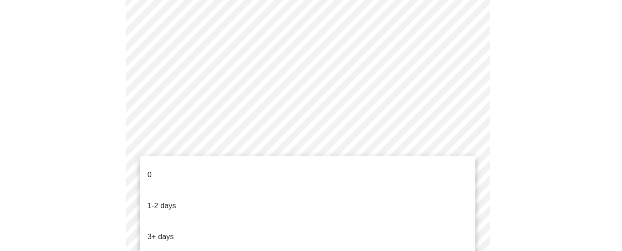
click at [169, 200] on p "1-2 days" at bounding box center [162, 205] width 29 height 11
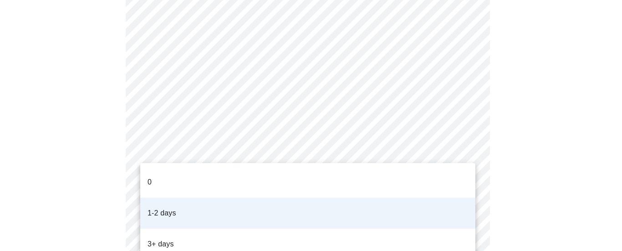
click at [162, 239] on p "3+ days" at bounding box center [161, 244] width 26 height 11
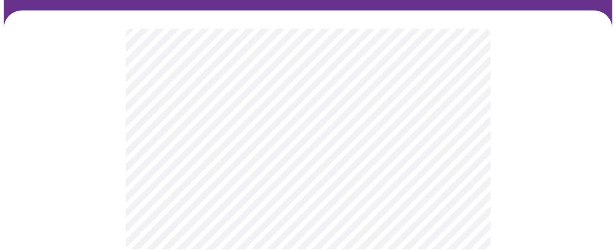
scroll to position [0, 0]
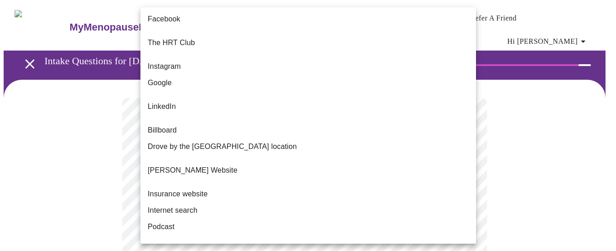
click at [354, 189] on body "MyMenopauseRx Appointments Messaging Labs Uploads Medications Community Refer a…" at bounding box center [308, 162] width 608 height 316
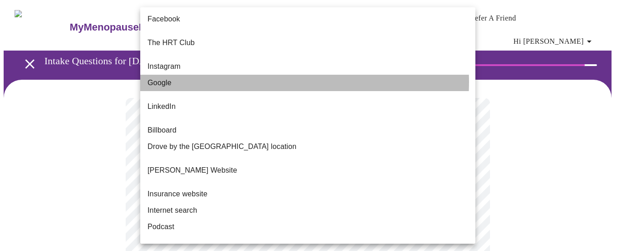
click at [252, 75] on li "Google" at bounding box center [307, 83] width 335 height 16
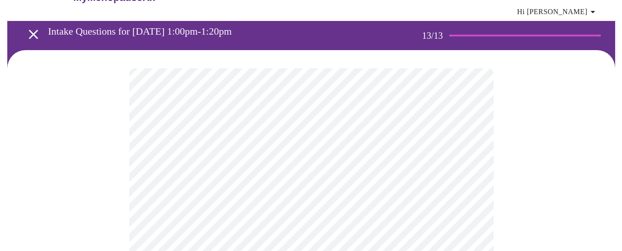
scroll to position [46, 0]
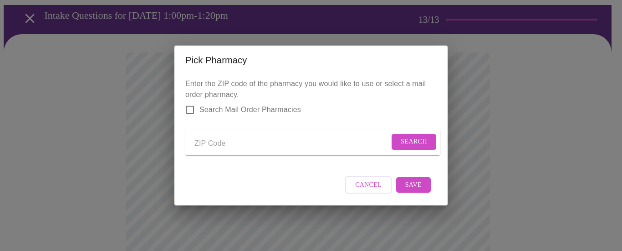
click at [208, 141] on input "Send a message to your care team" at bounding box center [292, 143] width 195 height 15
click at [401, 143] on span "Search" at bounding box center [414, 141] width 26 height 11
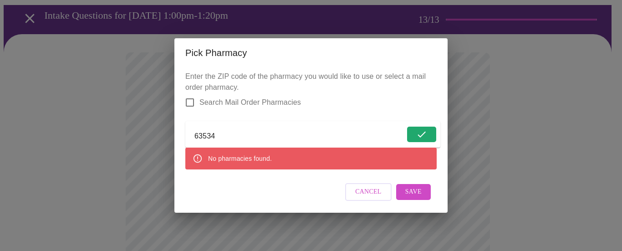
click at [239, 130] on input "63534" at bounding box center [300, 136] width 210 height 15
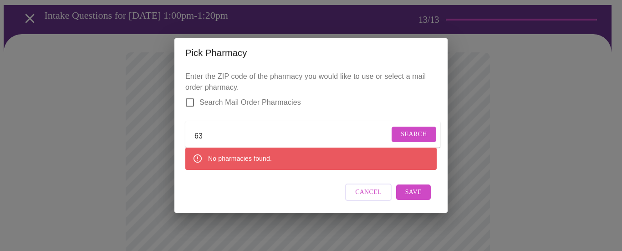
type input "6"
type input "m"
type input "63552"
click at [401, 131] on span "Search" at bounding box center [414, 134] width 26 height 11
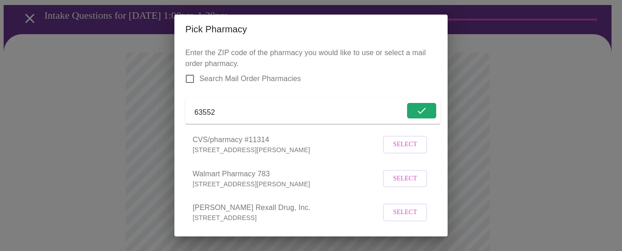
click at [399, 150] on span "Select" at bounding box center [405, 144] width 24 height 11
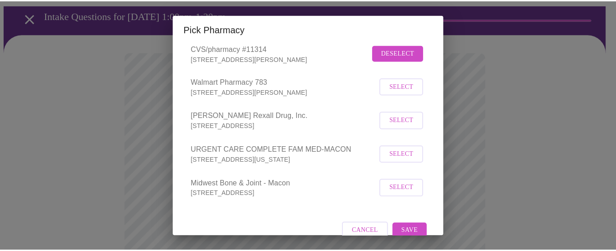
scroll to position [119, 0]
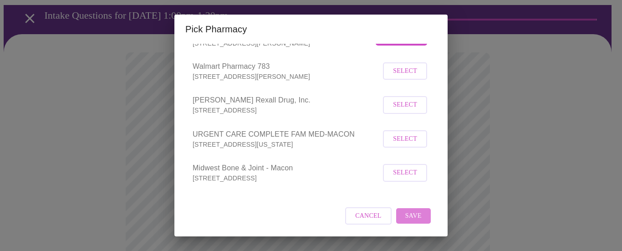
click at [406, 217] on span "Save" at bounding box center [413, 215] width 16 height 11
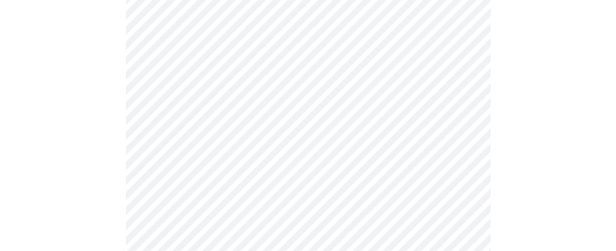
scroll to position [498, 0]
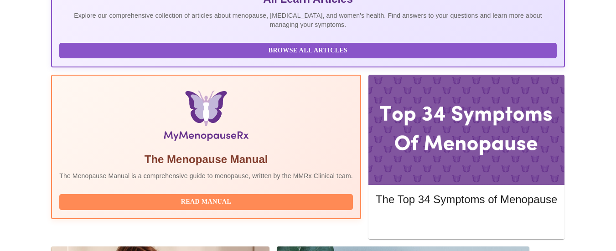
scroll to position [248, 0]
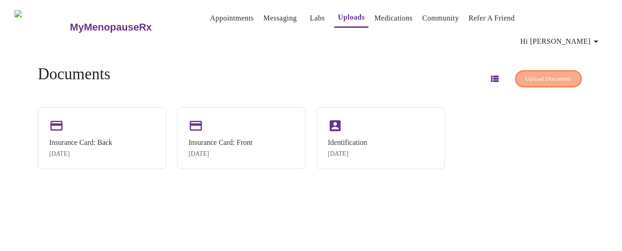
click at [515, 70] on button "Upload Document" at bounding box center [548, 79] width 67 height 18
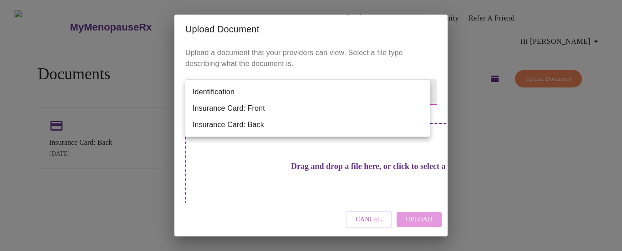
click at [282, 88] on body "MyMenopauseRx Appointments Messaging Labs Uploads Medications Community Refer a…" at bounding box center [311, 129] width 615 height 251
click at [258, 107] on li "Insurance Card: Front" at bounding box center [307, 108] width 245 height 16
type input "Insurance Card: Front"
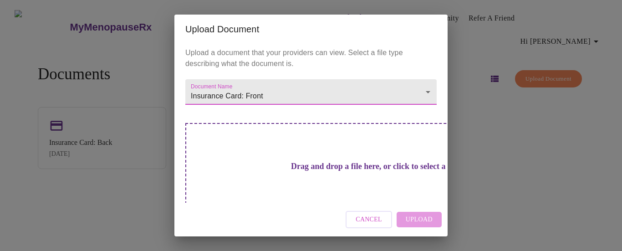
click at [269, 168] on h3 "Drag and drop a file here, or click to select a file" at bounding box center [374, 167] width 251 height 10
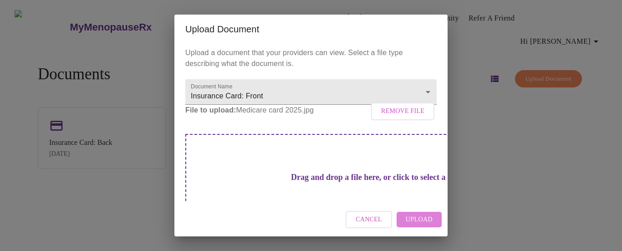
click at [417, 216] on span "Upload" at bounding box center [419, 219] width 27 height 11
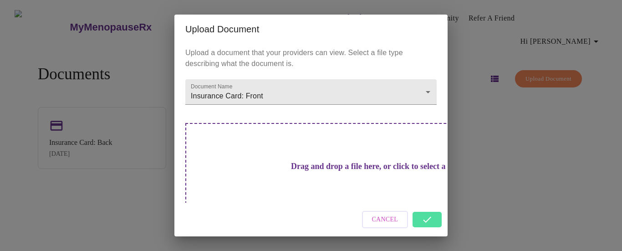
click at [422, 219] on div "Cancel" at bounding box center [310, 220] width 273 height 34
click at [434, 217] on div "Cancel" at bounding box center [310, 220] width 273 height 34
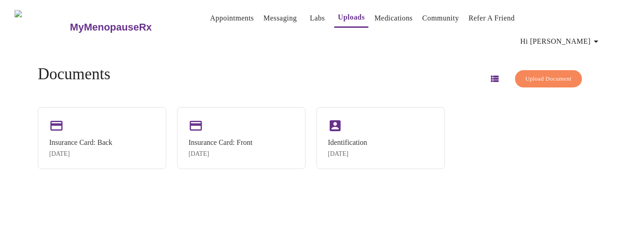
click at [427, 222] on div "MyMenopauseRx Appointments Messaging Labs Uploads Medications Community Refer a…" at bounding box center [311, 129] width 615 height 251
click at [393, 20] on link "Medications" at bounding box center [394, 18] width 38 height 13
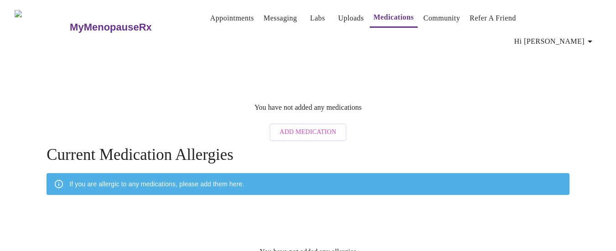
scroll to position [23, 0]
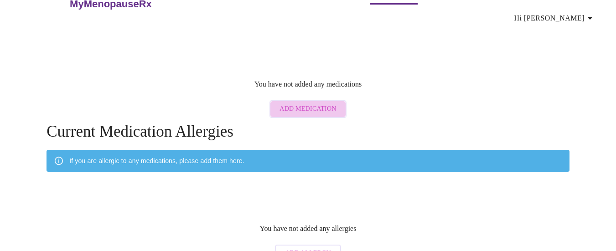
click at [338, 100] on button "Add Medication" at bounding box center [307, 109] width 77 height 18
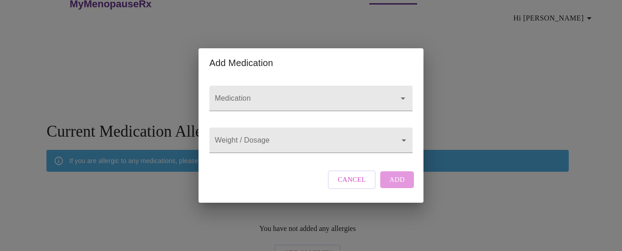
click at [348, 104] on form "Medication" at bounding box center [311, 98] width 203 height 35
click at [354, 94] on input "Medication" at bounding box center [298, 102] width 170 height 17
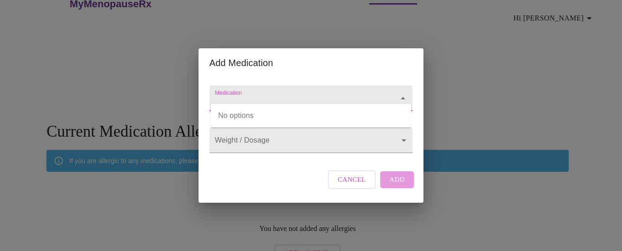
click at [354, 94] on input "Medication" at bounding box center [298, 102] width 170 height 17
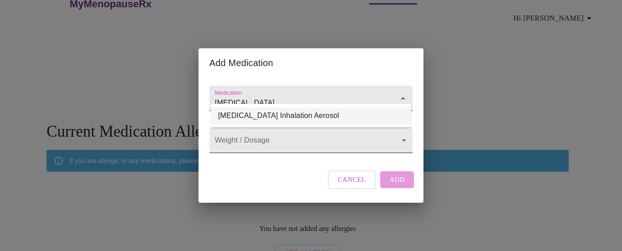
type input "Symbicort"
click at [307, 142] on body "MyMenopauseRx Appointments Messaging Labs Uploads Medications Community Refer a…" at bounding box center [311, 123] width 615 height 286
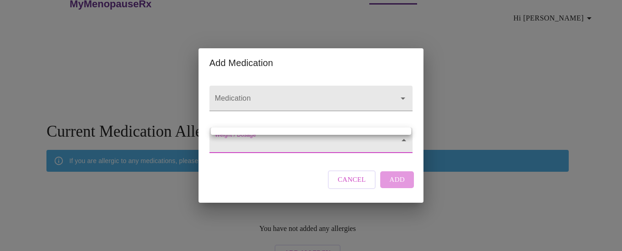
click at [307, 142] on div at bounding box center [311, 125] width 622 height 251
click at [307, 142] on body "MyMenopauseRx Appointments Messaging Labs Uploads Medications Community Refer a…" at bounding box center [311, 123] width 615 height 286
click at [307, 142] on div at bounding box center [311, 125] width 622 height 251
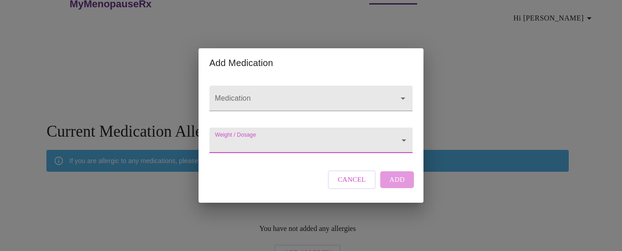
click at [395, 188] on div "Cancel Add" at bounding box center [371, 179] width 91 height 27
click at [372, 144] on body "MyMenopauseRx Appointments Messaging Labs Uploads Medications Community Refer a…" at bounding box center [311, 123] width 615 height 286
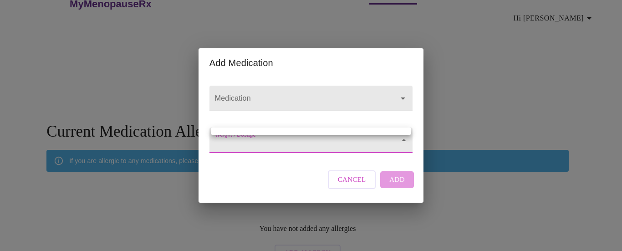
click at [377, 145] on div at bounding box center [311, 125] width 622 height 251
click at [383, 146] on body "MyMenopauseRx Appointments Messaging Labs Uploads Medications Community Refer a…" at bounding box center [311, 123] width 615 height 286
click at [384, 131] on ul at bounding box center [311, 131] width 200 height 7
click at [400, 192] on div at bounding box center [311, 125] width 622 height 251
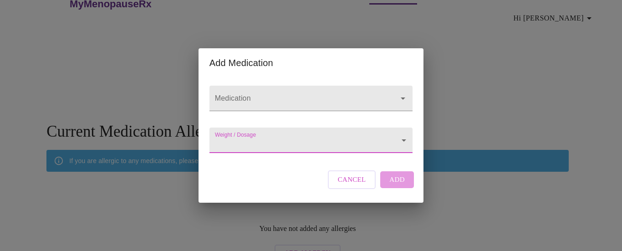
click at [403, 139] on body "MyMenopauseRx Appointments Messaging Labs Uploads Medications Community Refer a…" at bounding box center [311, 123] width 615 height 286
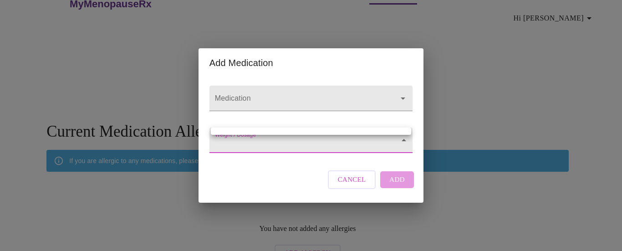
drag, startPoint x: 446, startPoint y: 99, endPoint x: 446, endPoint y: 93, distance: 6.4
click at [446, 93] on div at bounding box center [311, 125] width 622 height 251
drag, startPoint x: 404, startPoint y: 142, endPoint x: 401, endPoint y: 134, distance: 8.2
click at [401, 134] on body "MyMenopauseRx Appointments Messaging Labs Uploads Medications Community Refer a…" at bounding box center [311, 123] width 615 height 286
click at [376, 132] on ul at bounding box center [311, 131] width 200 height 7
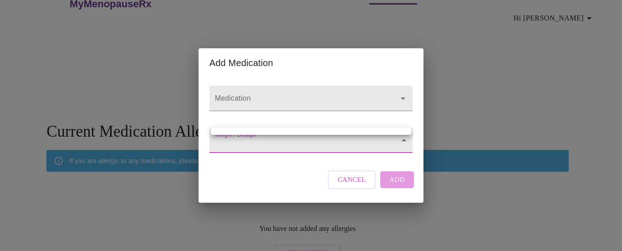
click at [376, 132] on ul at bounding box center [311, 131] width 200 height 7
click at [379, 152] on div at bounding box center [311, 125] width 622 height 251
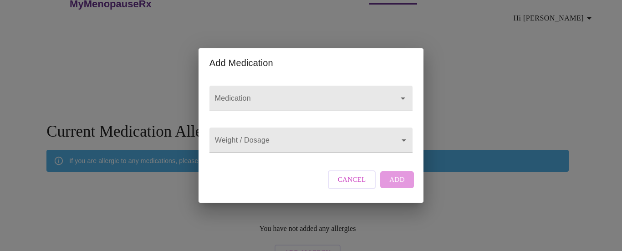
click at [384, 154] on div "Weight / Dosage ​" at bounding box center [311, 137] width 210 height 37
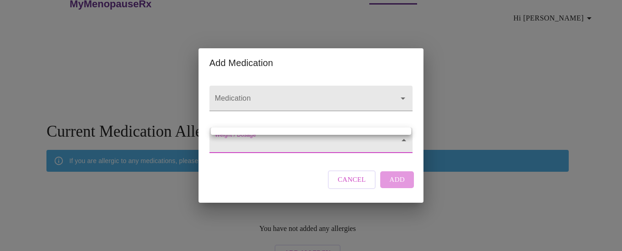
click at [384, 150] on body "MyMenopauseRx Appointments Messaging Labs Uploads Medications Community Refer a…" at bounding box center [311, 123] width 615 height 286
click at [384, 152] on div at bounding box center [311, 125] width 622 height 251
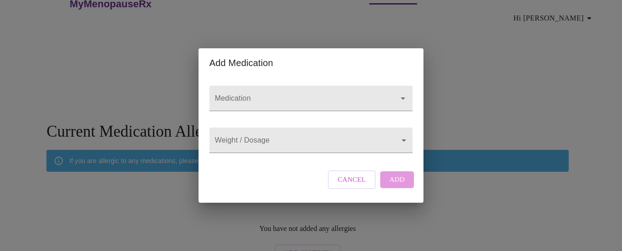
click at [400, 187] on div "Cancel Add" at bounding box center [371, 179] width 91 height 27
click at [403, 141] on body "MyMenopauseRx Appointments Messaging Labs Uploads Medications Community Refer a…" at bounding box center [311, 123] width 615 height 286
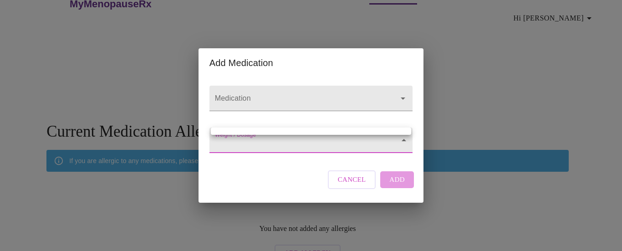
click at [397, 128] on ul at bounding box center [311, 131] width 200 height 7
click at [291, 94] on div at bounding box center [311, 125] width 622 height 251
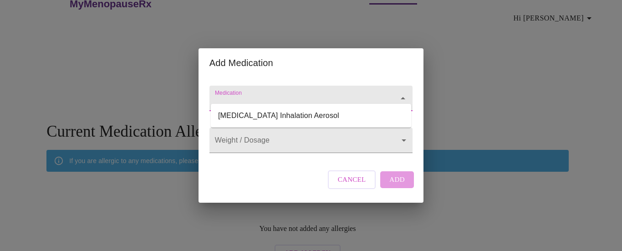
click at [295, 94] on input "Medication" at bounding box center [298, 102] width 170 height 17
click at [290, 116] on li "Symbicort Inhalation Aerosol" at bounding box center [311, 116] width 200 height 16
type input "Symbicort Inhalation Aerosol"
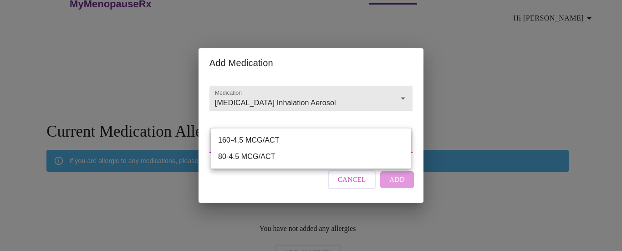
click at [288, 145] on body "MyMenopauseRx Appointments Messaging Labs Uploads Medications Community Refer a…" at bounding box center [311, 123] width 615 height 286
click at [277, 145] on li "160-4.5 MCG/ACT" at bounding box center [311, 140] width 200 height 16
type input "160-4.5 MCG/ACT"
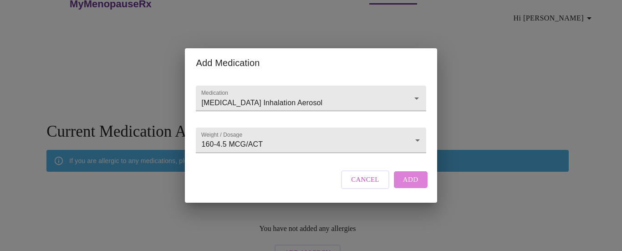
click at [408, 185] on span "Add" at bounding box center [410, 180] width 15 height 12
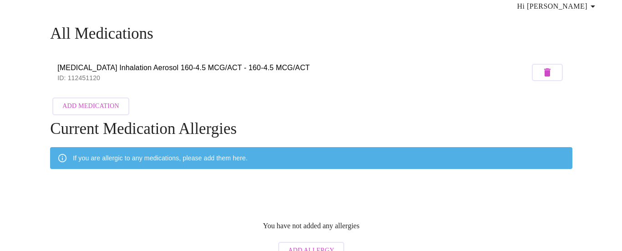
scroll to position [38, 0]
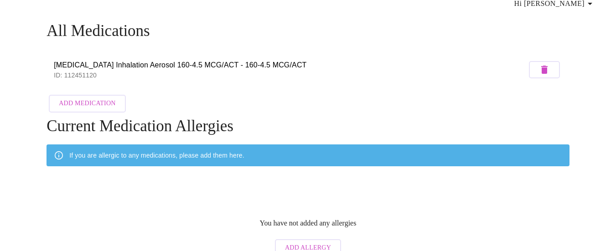
click at [77, 98] on span "Add Medication" at bounding box center [87, 103] width 56 height 11
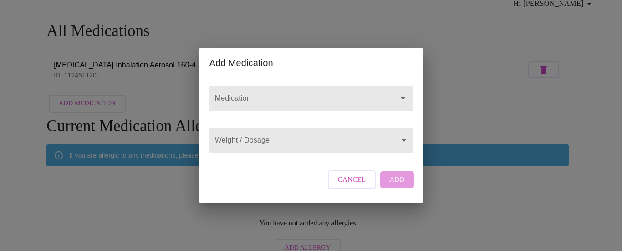
click at [241, 94] on input "Medication" at bounding box center [298, 102] width 170 height 17
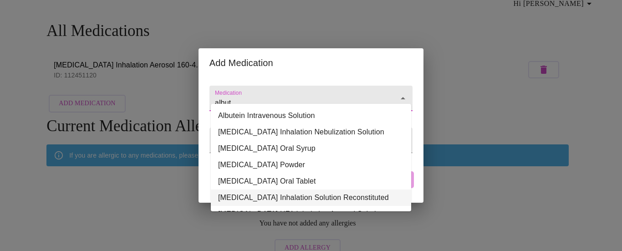
click at [249, 199] on li "Albuterol Sulfate Inhalation Solution Reconstituted" at bounding box center [311, 198] width 200 height 16
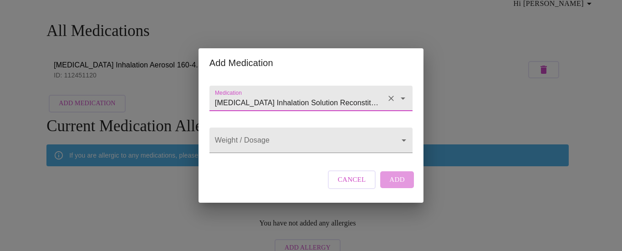
click at [368, 94] on input "Albuterol Sulfate Inhalation Solution Reconstituted" at bounding box center [298, 102] width 170 height 17
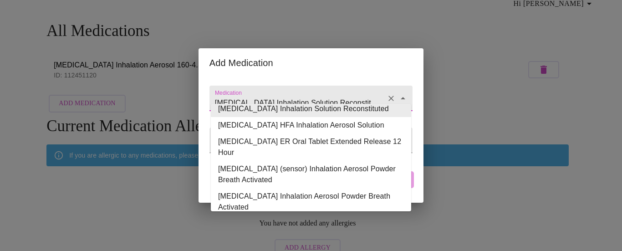
scroll to position [95, 0]
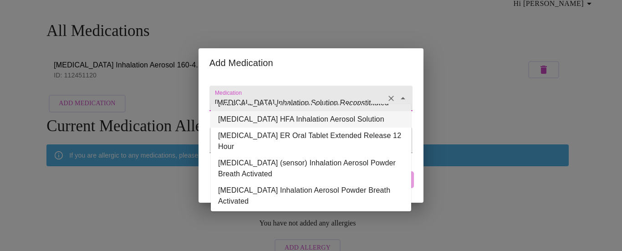
click at [314, 119] on li "Albuterol Sulfate HFA Inhalation Aerosol Solution" at bounding box center [311, 119] width 200 height 16
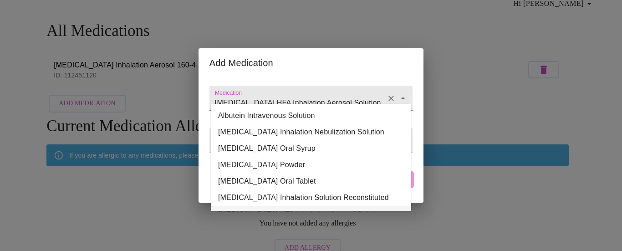
click at [346, 96] on input "Albuterol Sulfate HFA Inhalation Aerosol Solution" at bounding box center [298, 102] width 170 height 17
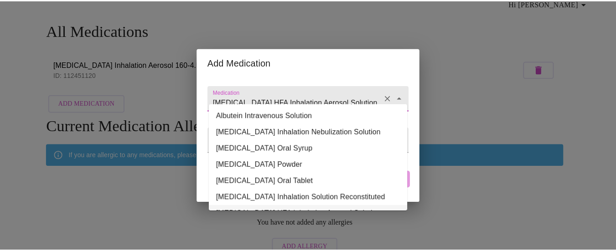
scroll to position [20, 0]
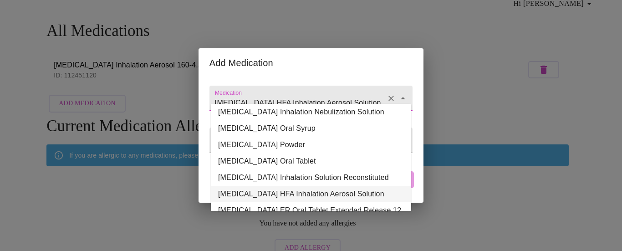
click at [315, 188] on li "Albuterol Sulfate HFA Inhalation Aerosol Solution" at bounding box center [311, 194] width 200 height 16
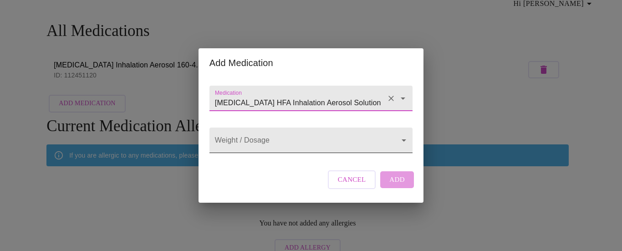
type input "Albuterol Sulfate HFA Inhalation Aerosol Solution"
click at [313, 143] on body "MyMenopauseRx Appointments Messaging Labs Uploads Medications Community Refer a…" at bounding box center [311, 113] width 615 height 295
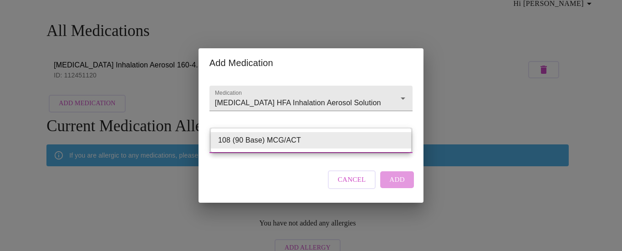
click at [313, 143] on li "108 (90 Base) MCG/ACT" at bounding box center [311, 140] width 200 height 16
type input "108 (90 Base) MCG/ACT"
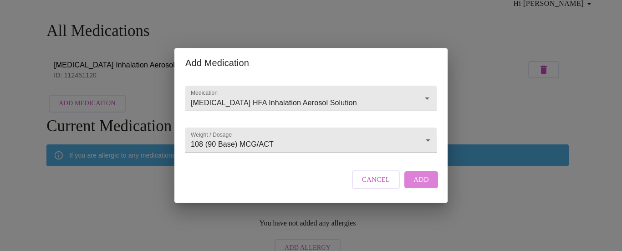
click at [418, 185] on span "Add" at bounding box center [421, 180] width 15 height 12
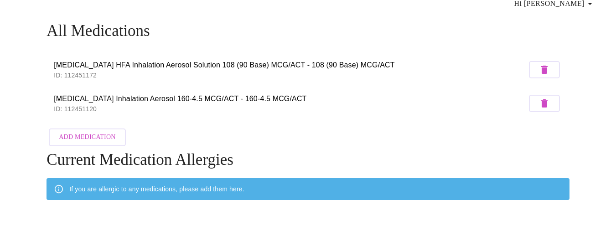
scroll to position [72, 0]
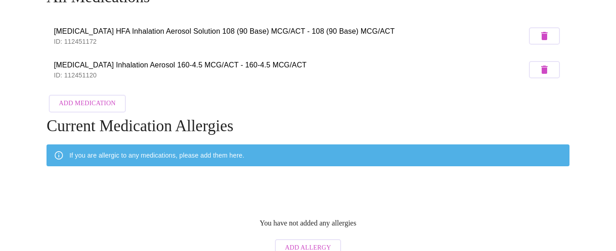
click at [303, 242] on span "Add Allergy" at bounding box center [308, 247] width 46 height 11
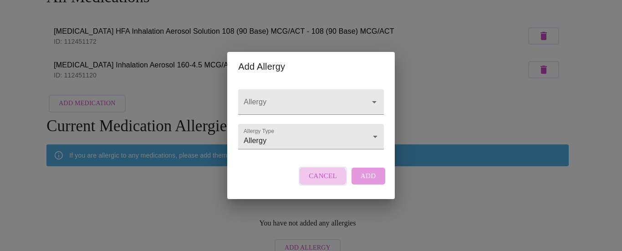
click at [323, 182] on span "Cancel" at bounding box center [323, 176] width 28 height 12
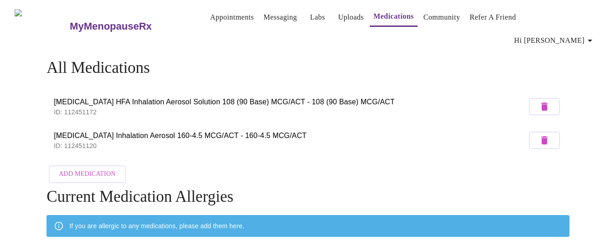
scroll to position [0, 0]
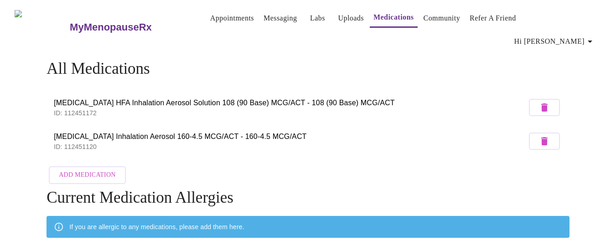
click at [338, 19] on link "Uploads" at bounding box center [351, 18] width 26 height 13
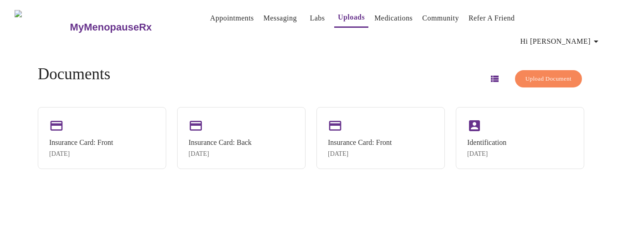
click at [310, 19] on link "Labs" at bounding box center [317, 18] width 15 height 13
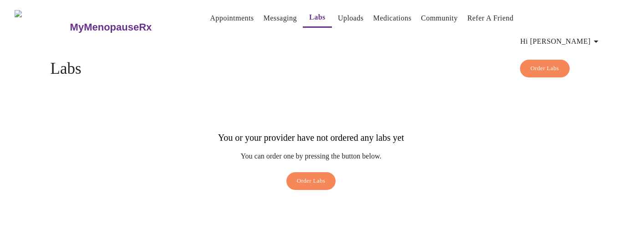
click at [270, 22] on link "Messaging" at bounding box center [279, 18] width 33 height 13
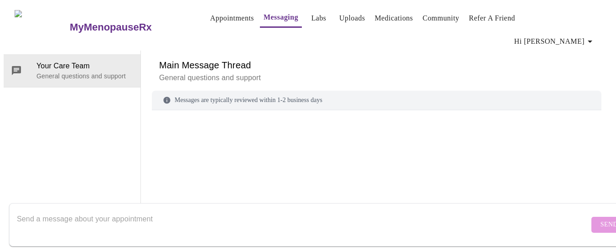
scroll to position [34, 0]
click at [86, 65] on div "Your Care Team General questions and support" at bounding box center [72, 139] width 137 height 177
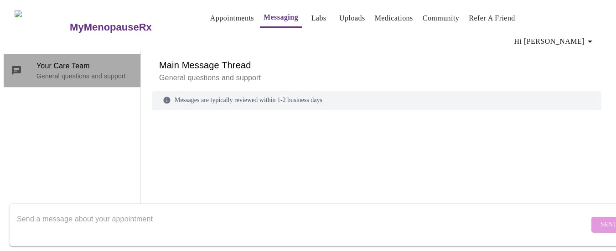
click at [84, 72] on p "General questions and support" at bounding box center [84, 76] width 97 height 9
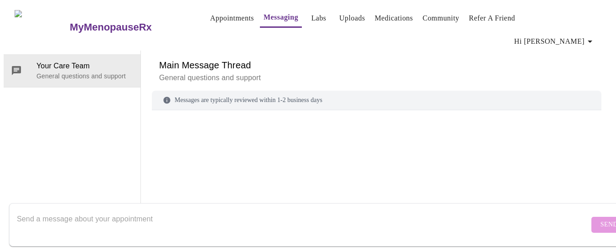
scroll to position [0, 0]
click at [581, 58] on h6 "Main Message Thread" at bounding box center [376, 65] width 435 height 15
click at [581, 35] on span "Hi [PERSON_NAME]" at bounding box center [554, 41] width 81 height 13
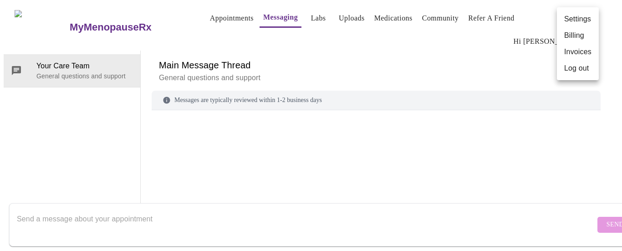
click at [536, 41] on div at bounding box center [311, 125] width 622 height 251
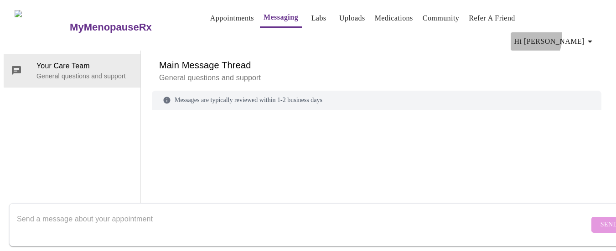
click at [568, 35] on span "Hi [PERSON_NAME]" at bounding box center [554, 41] width 81 height 13
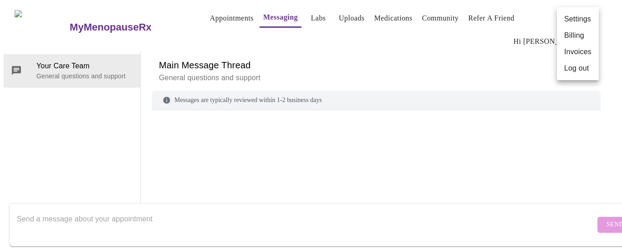
scroll to position [31, 0]
click at [526, 35] on div at bounding box center [311, 125] width 622 height 251
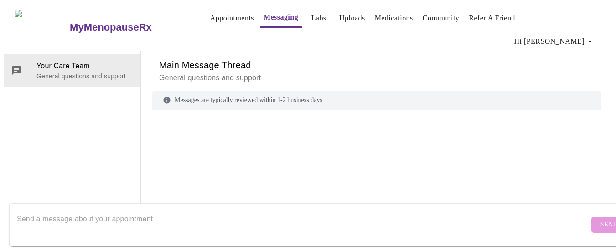
click at [383, 15] on link "Medications" at bounding box center [394, 18] width 38 height 13
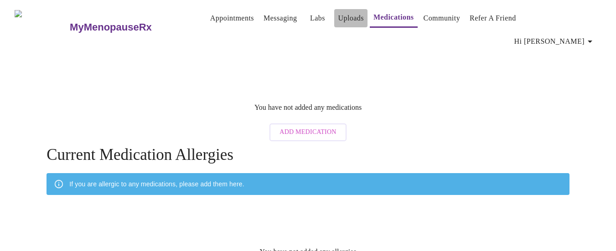
click at [340, 15] on link "Uploads" at bounding box center [351, 18] width 26 height 13
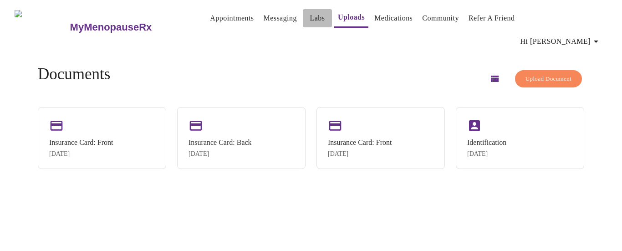
click at [310, 22] on link "Labs" at bounding box center [317, 18] width 15 height 13
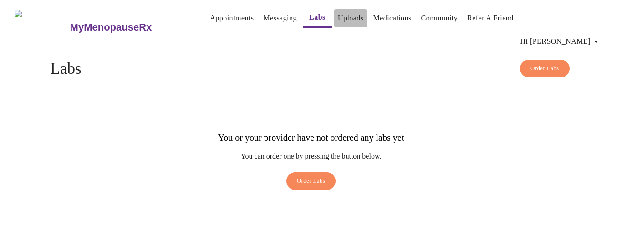
click at [339, 24] on link "Uploads" at bounding box center [351, 18] width 26 height 13
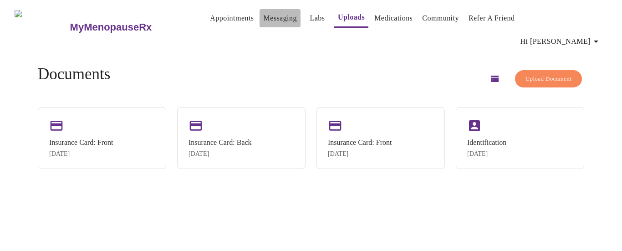
click at [272, 15] on link "Messaging" at bounding box center [279, 18] width 33 height 13
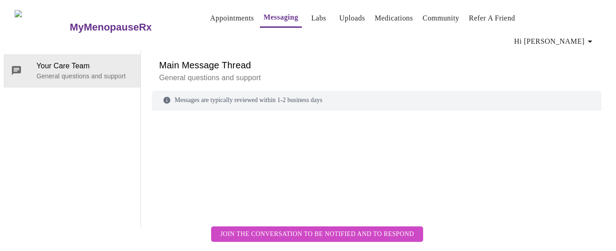
scroll to position [34, 0]
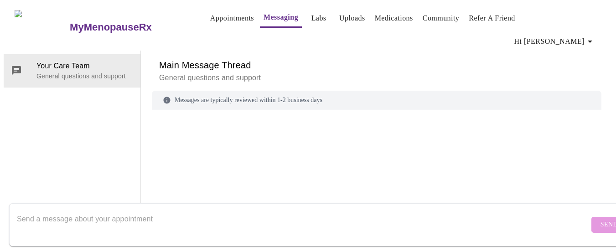
click at [256, 91] on div "Messages are typically reviewed within 1-2 business days" at bounding box center [376, 101] width 449 height 20
click at [228, 15] on link "Appointments" at bounding box center [232, 18] width 44 height 13
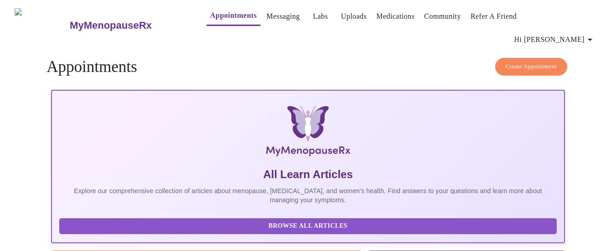
scroll to position [1, 0]
